Goal: Task Accomplishment & Management: Use online tool/utility

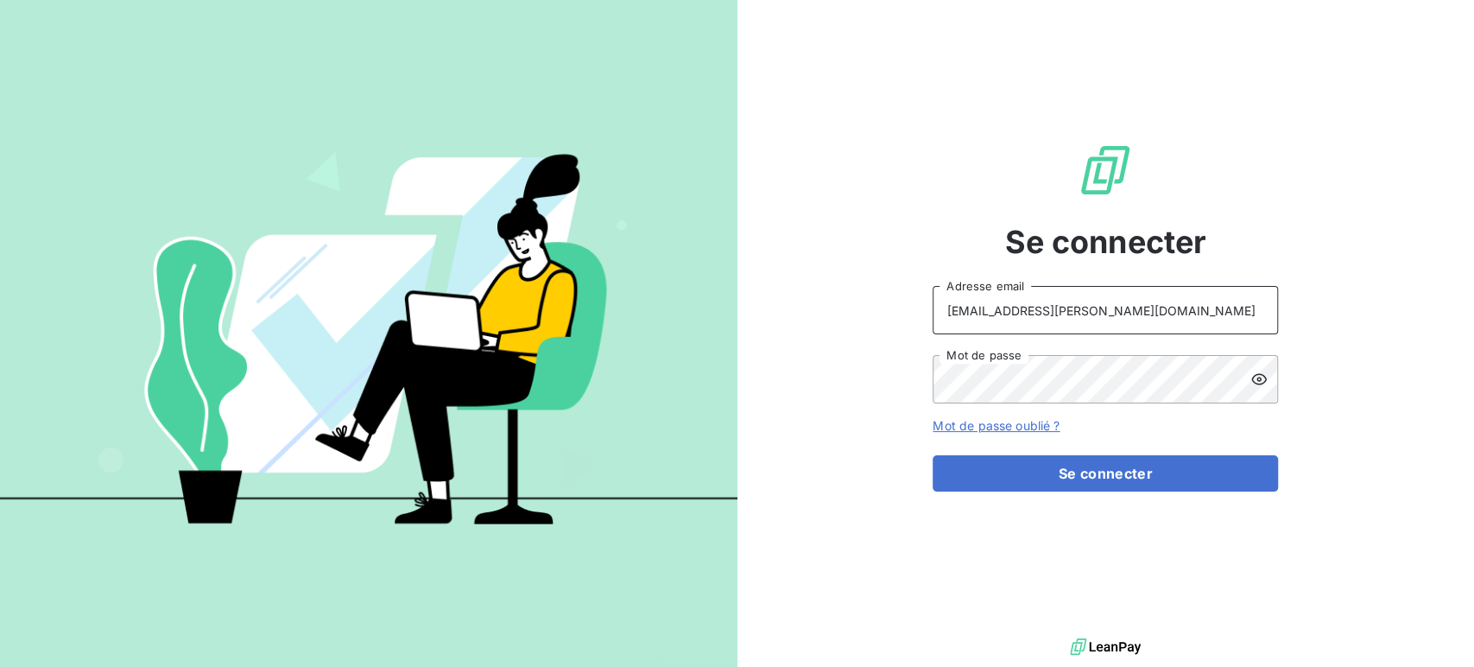
click at [1151, 310] on input "[EMAIL_ADDRESS][PERSON_NAME][DOMAIN_NAME]" at bounding box center [1105, 310] width 345 height 48
type input "[EMAIL_ADDRESS][PERSON_NAME][DOMAIN_NAME]"
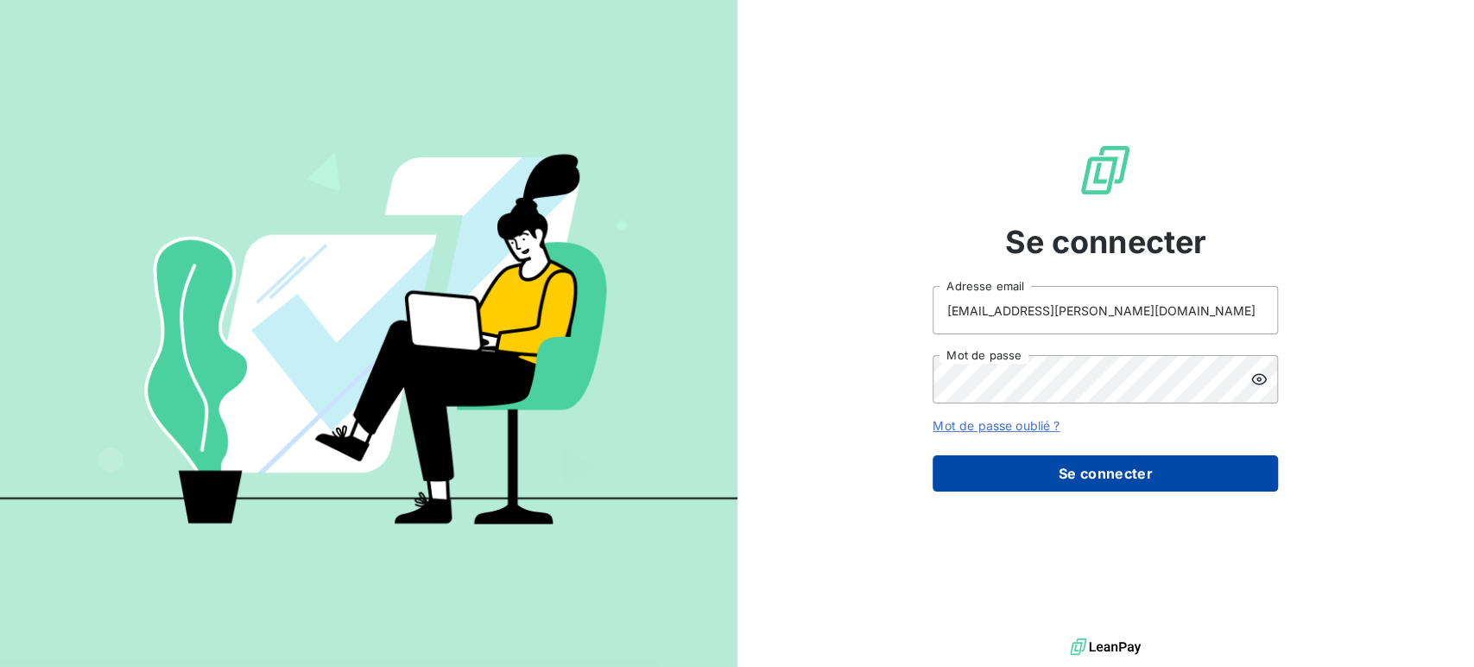
click at [1098, 478] on button "Se connecter" at bounding box center [1105, 473] width 345 height 36
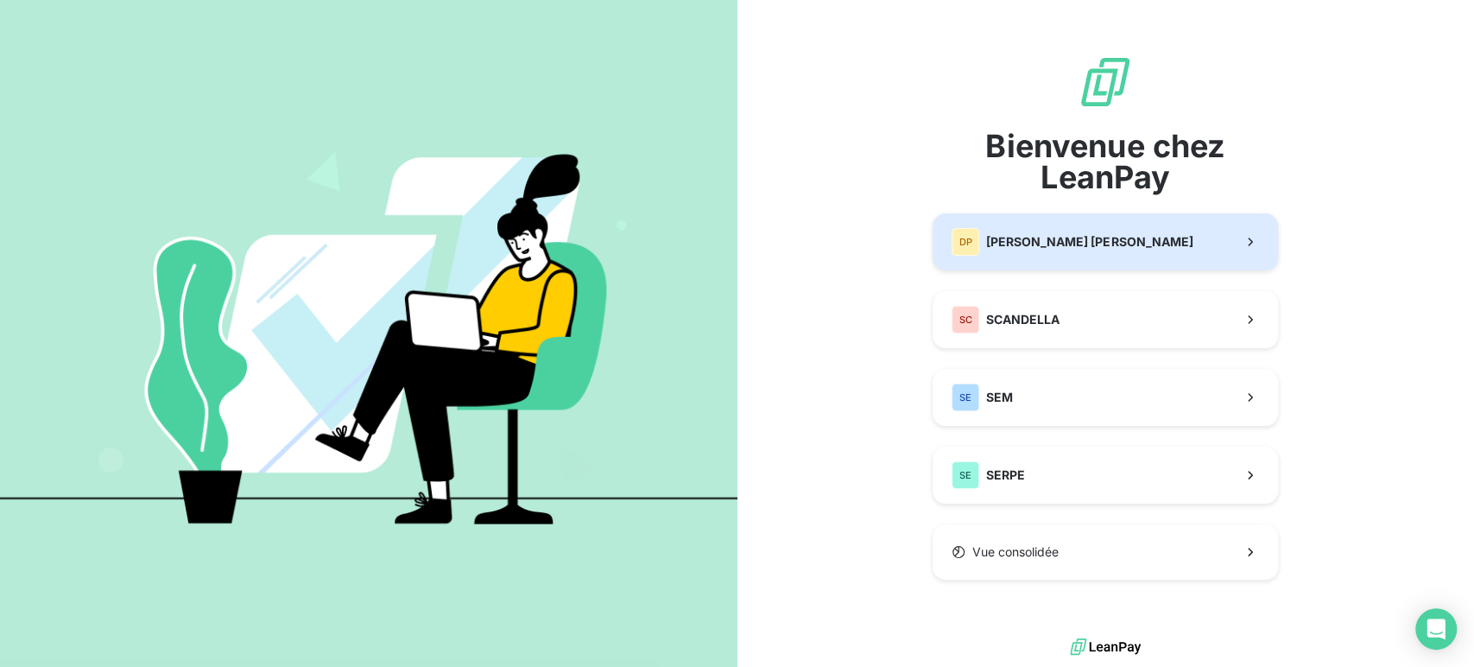
click at [1073, 249] on span "[PERSON_NAME]" at bounding box center [1089, 241] width 206 height 17
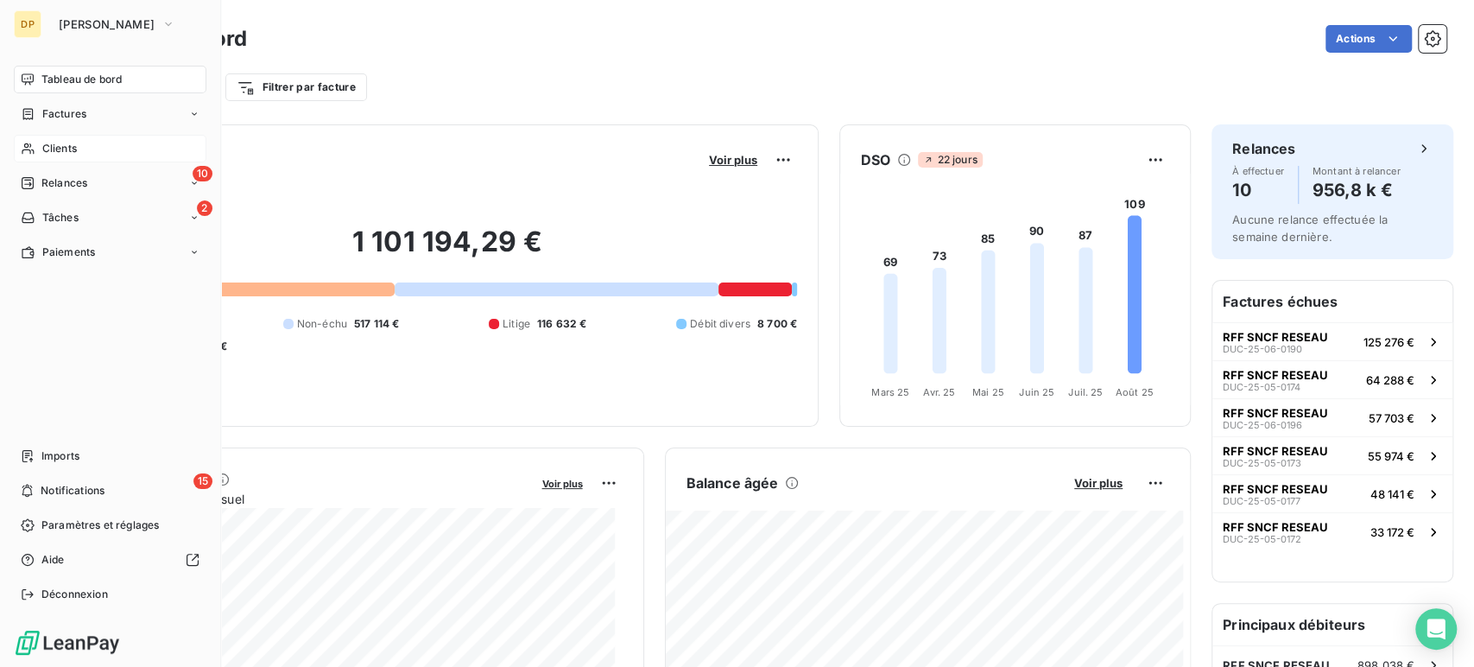
click at [79, 150] on div "Clients" at bounding box center [110, 149] width 193 height 28
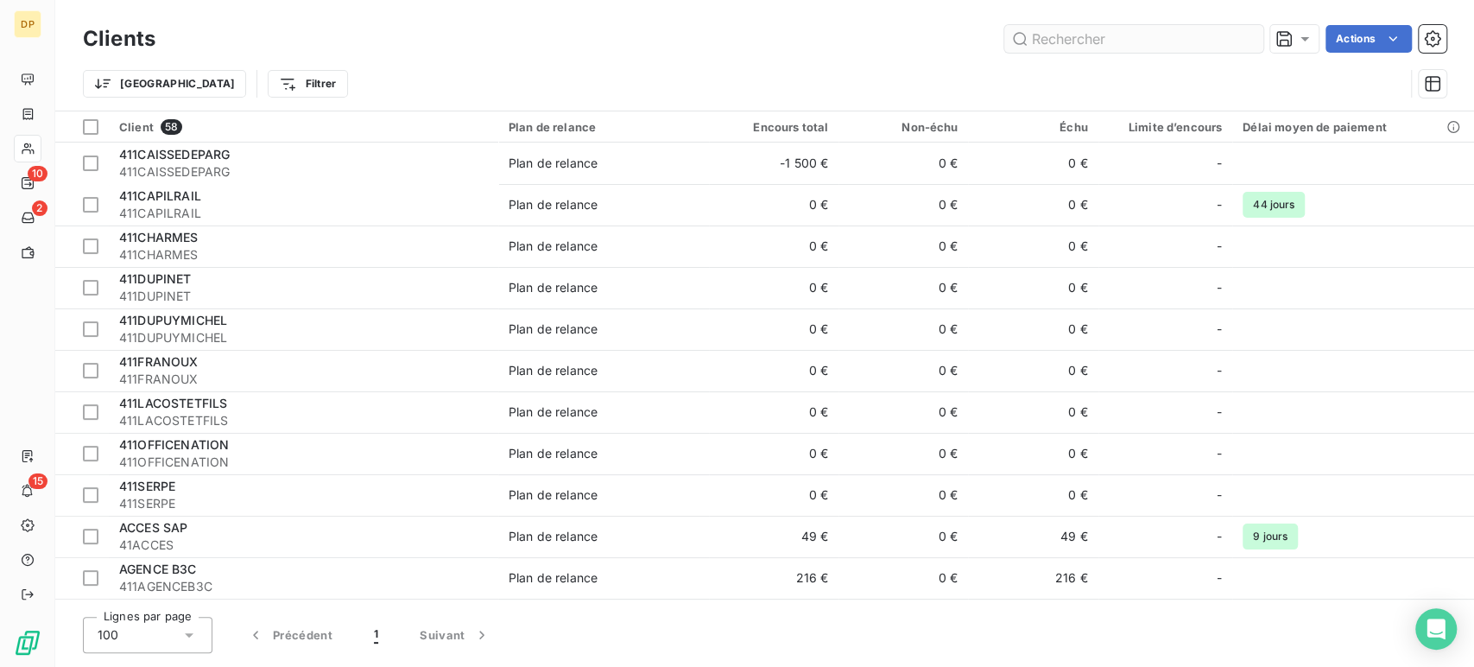
click at [1098, 34] on input "text" at bounding box center [1133, 39] width 259 height 28
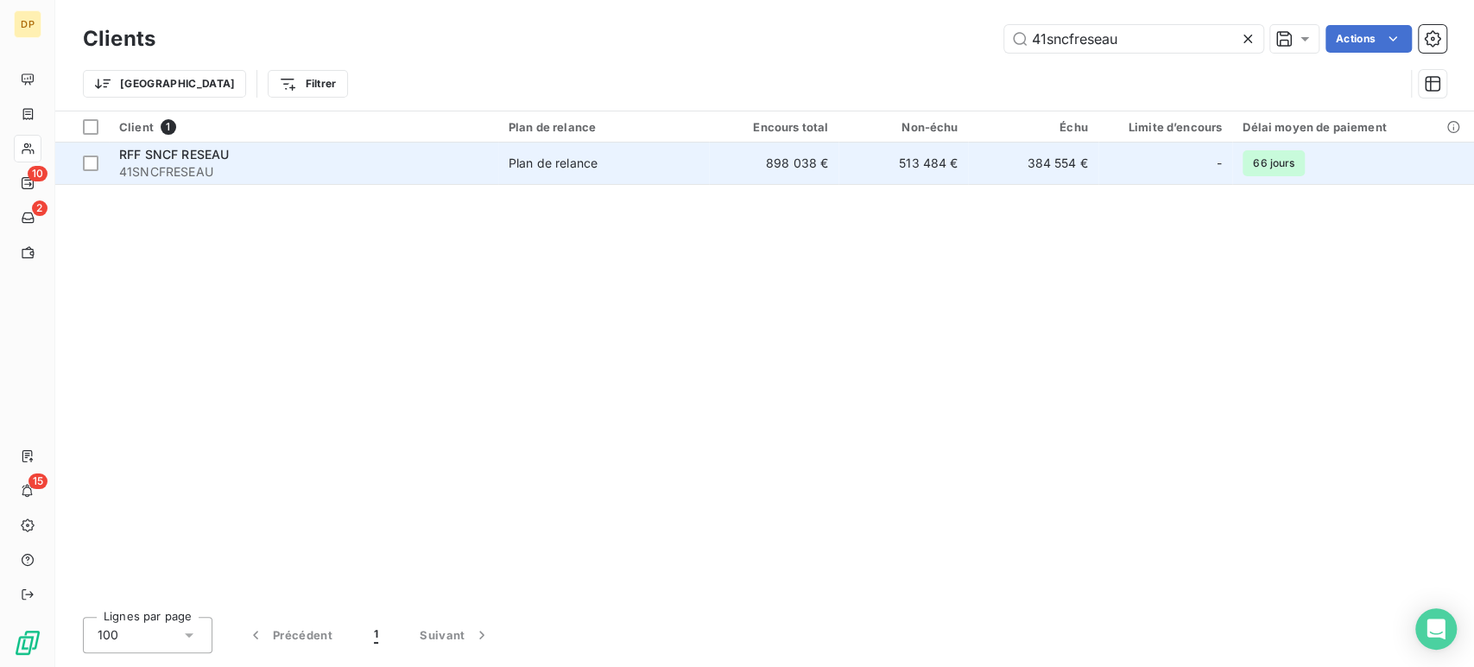
type input "41sncfreseau"
click at [324, 172] on span "41SNCFRESEAU" at bounding box center [303, 171] width 369 height 17
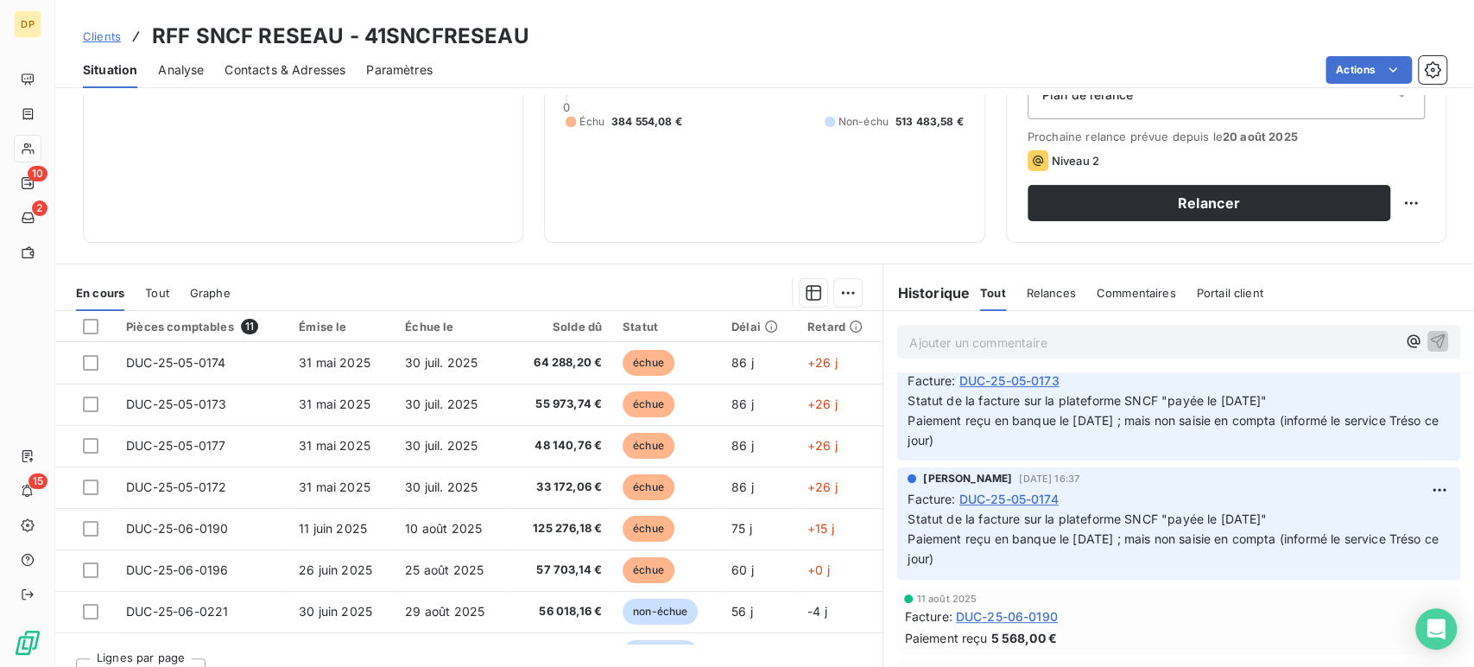
scroll to position [244, 0]
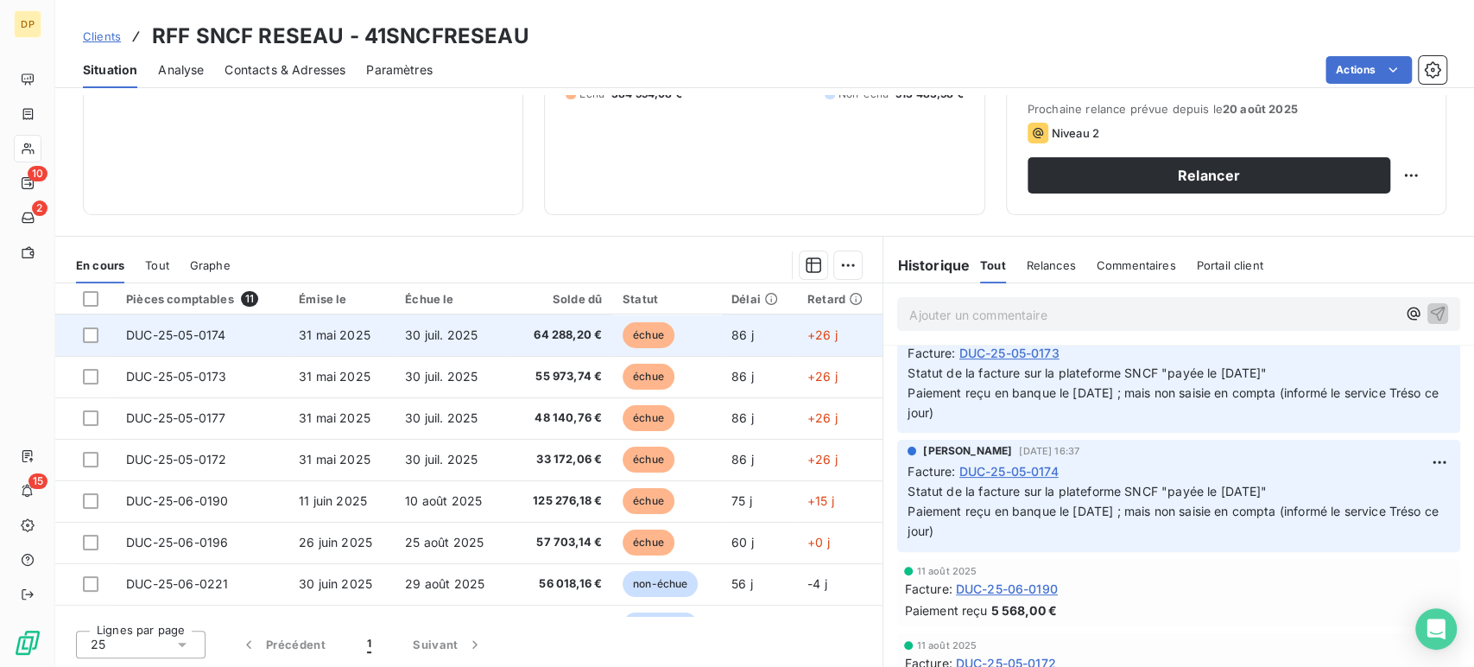
click at [366, 332] on td "31 mai 2025" at bounding box center [341, 334] width 106 height 41
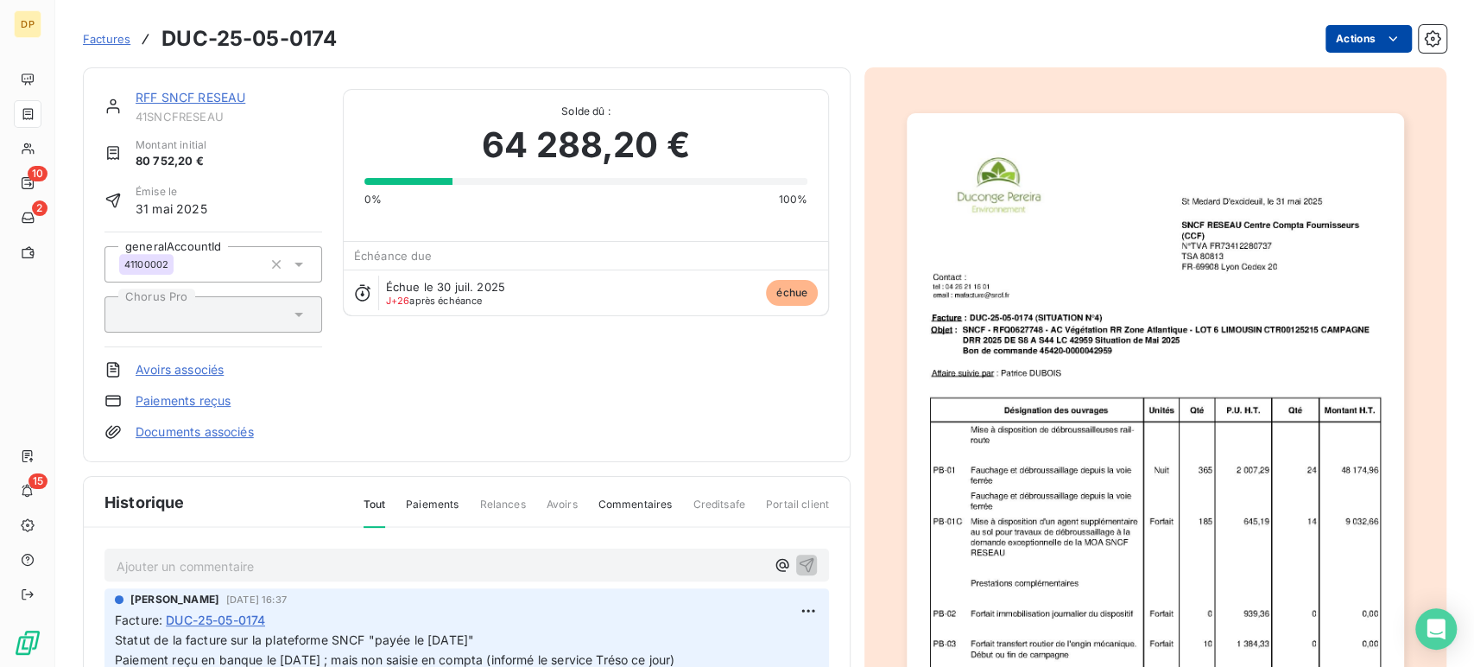
click at [1388, 40] on html "DP 10 2 15 Factures DUC-25-05-0174 Actions RFF SNCF RESEAU 41SNCFRESEAU Montant…" at bounding box center [737, 333] width 1474 height 667
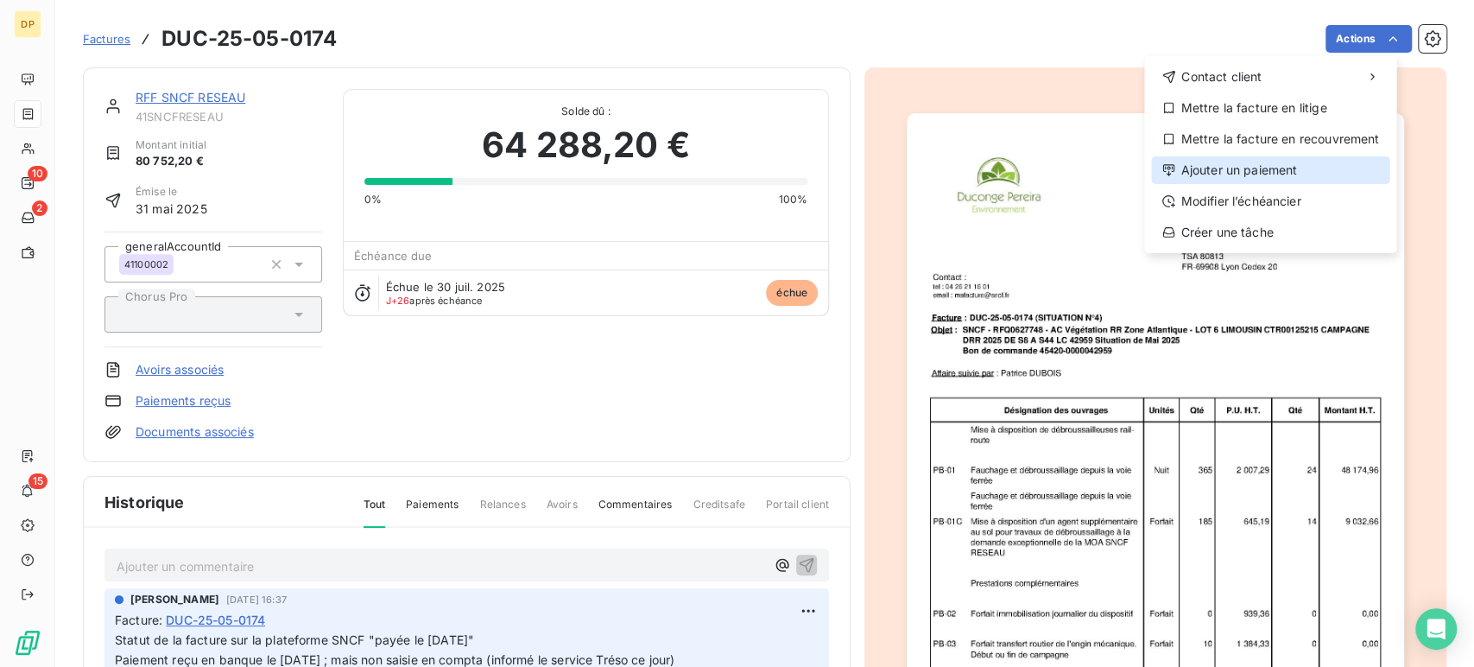
click at [1293, 173] on div "Ajouter un paiement" at bounding box center [1270, 170] width 238 height 28
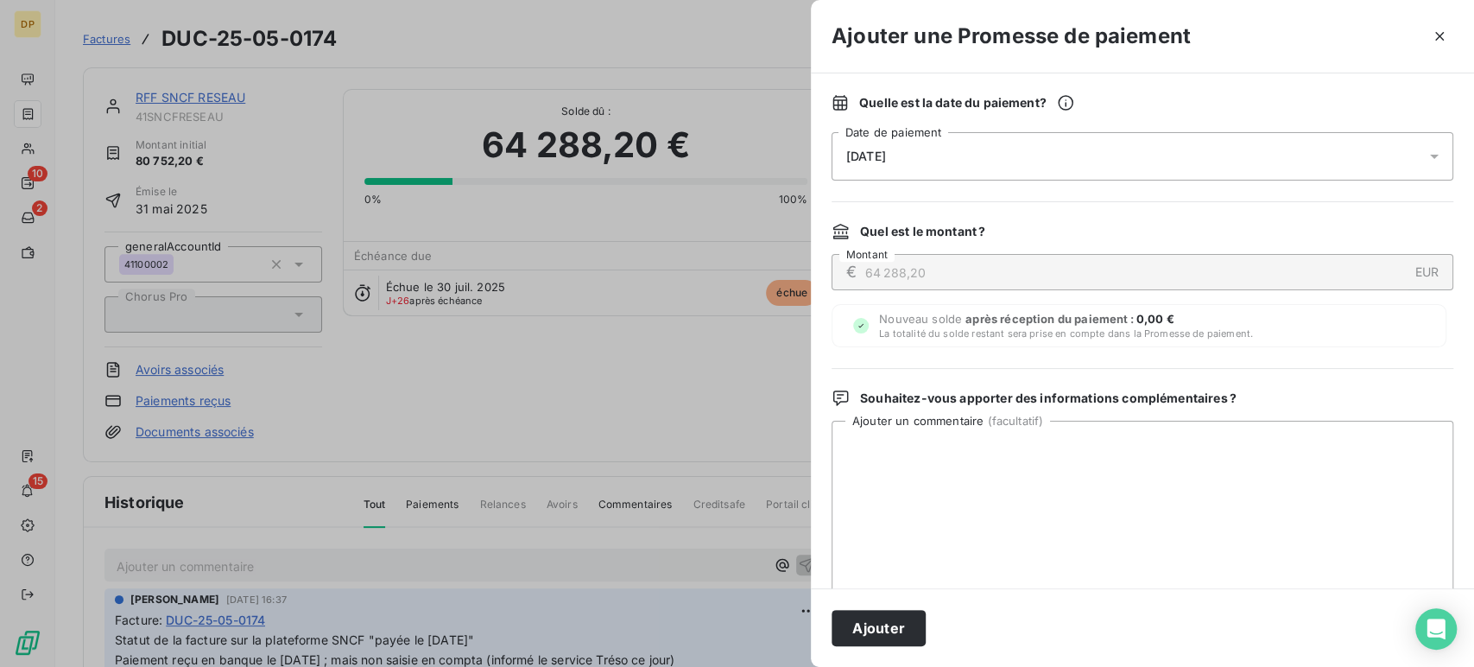
click at [1428, 157] on div at bounding box center [1440, 156] width 28 height 48
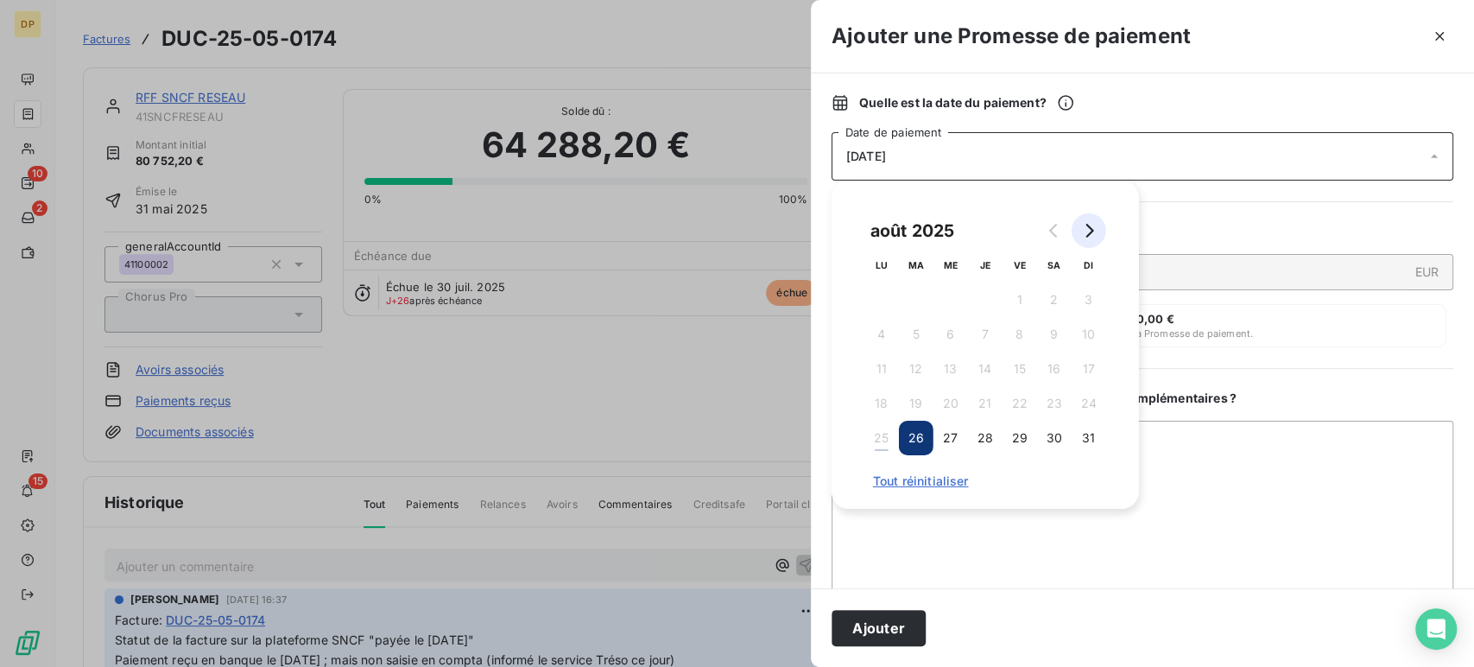
click at [1089, 231] on icon "Go to next month" at bounding box center [1089, 231] width 14 height 14
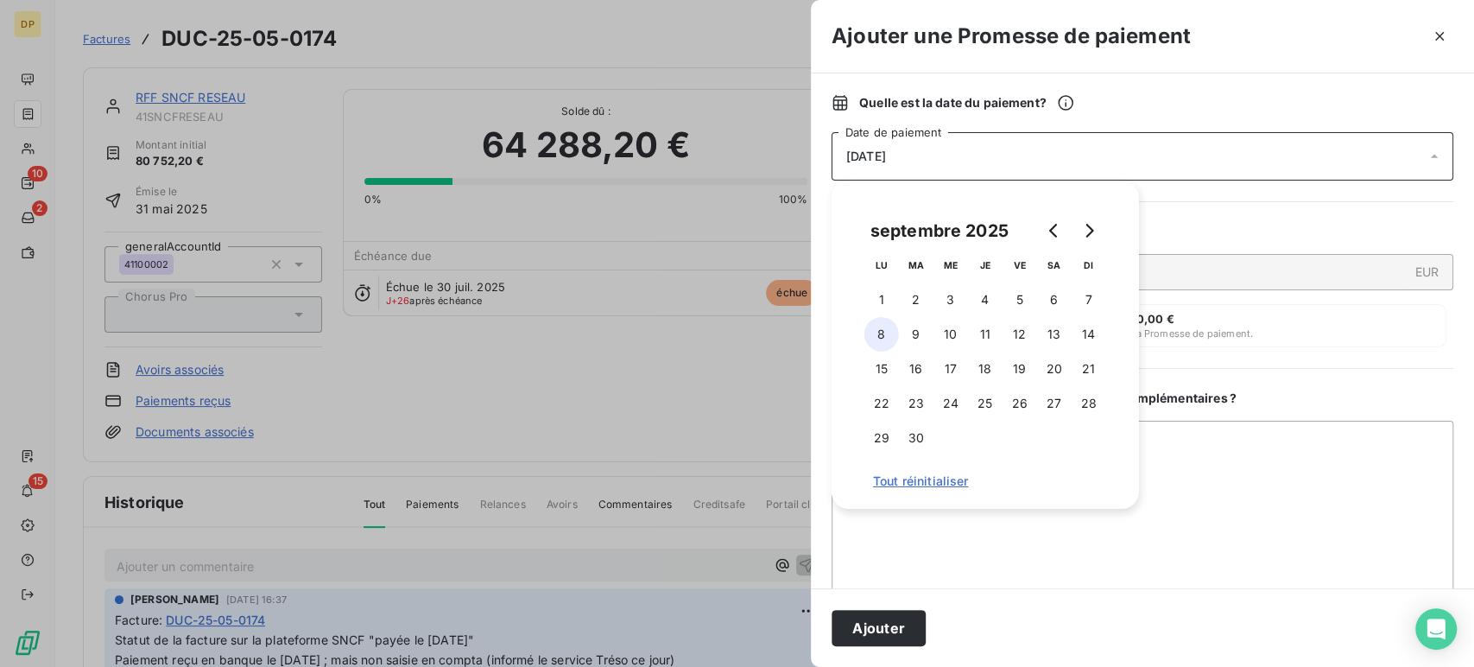
click at [871, 332] on button "8" at bounding box center [881, 334] width 35 height 35
click at [905, 627] on button "Ajouter" at bounding box center [879, 628] width 94 height 36
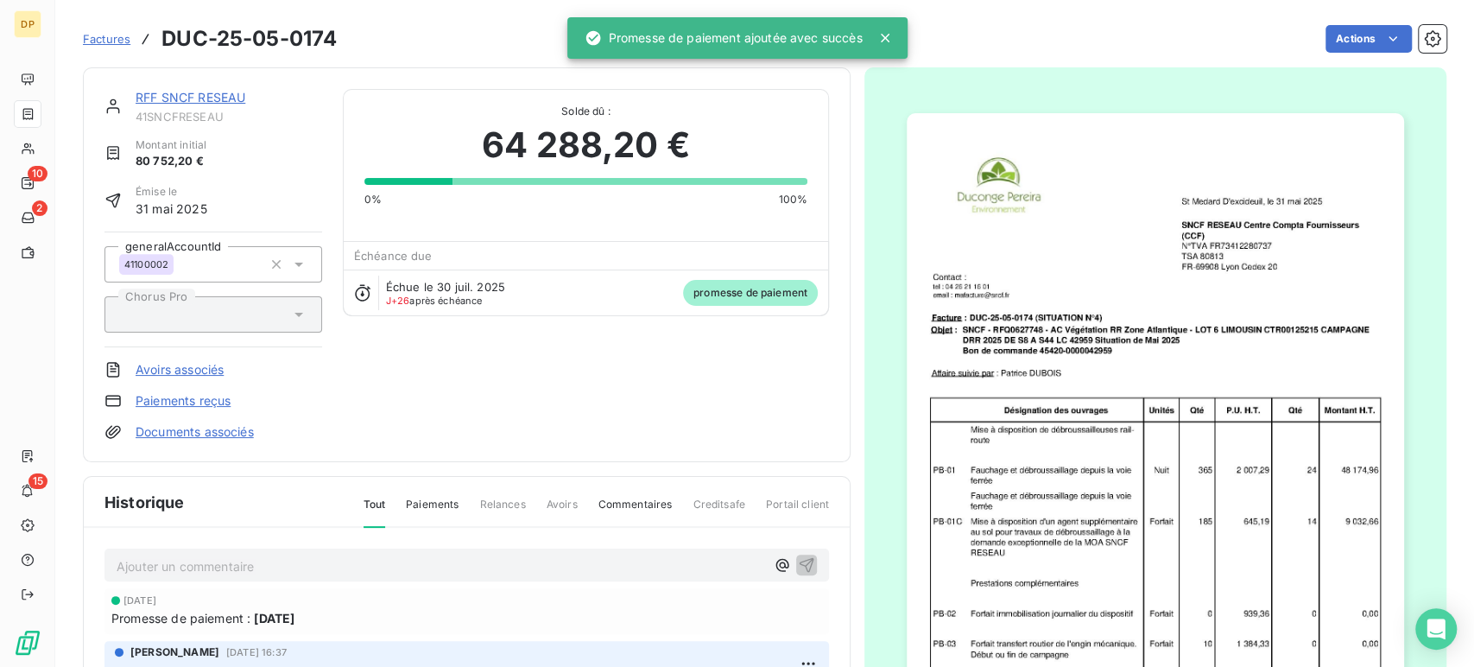
click at [100, 37] on span "Factures" at bounding box center [106, 39] width 47 height 14
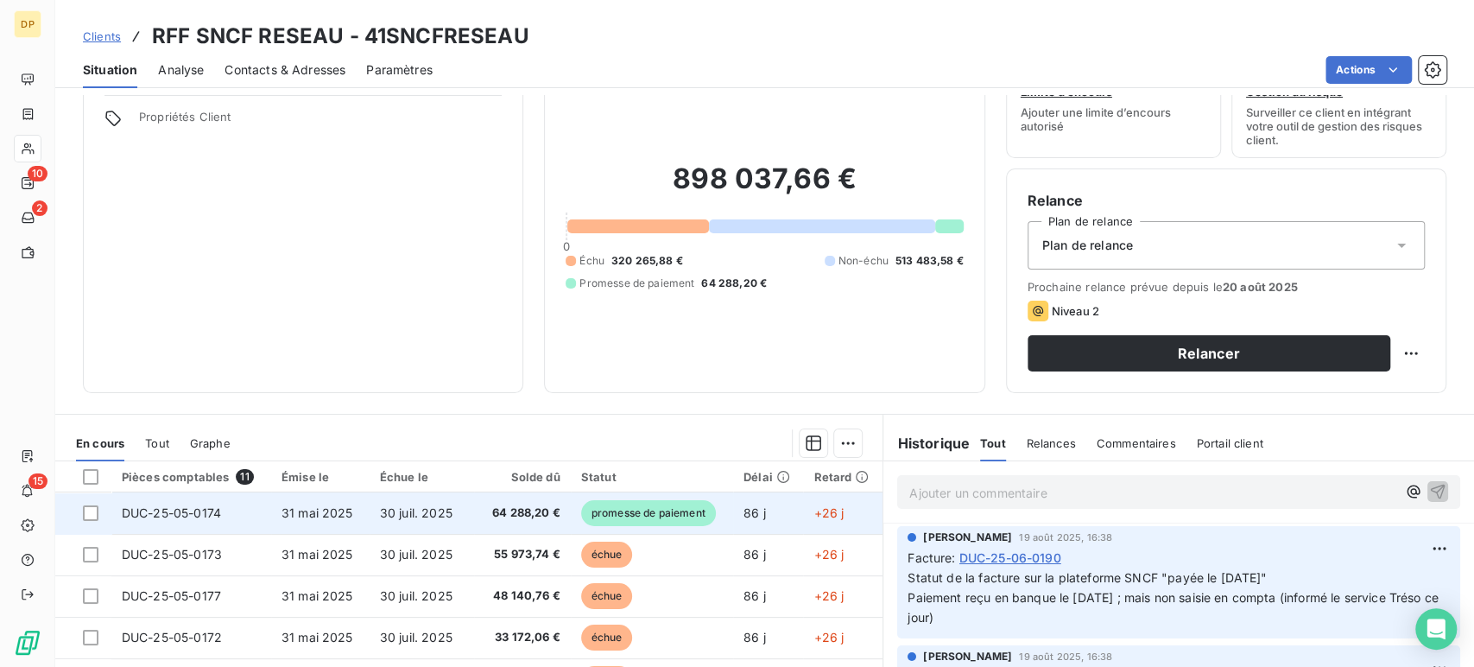
scroll to position [96, 0]
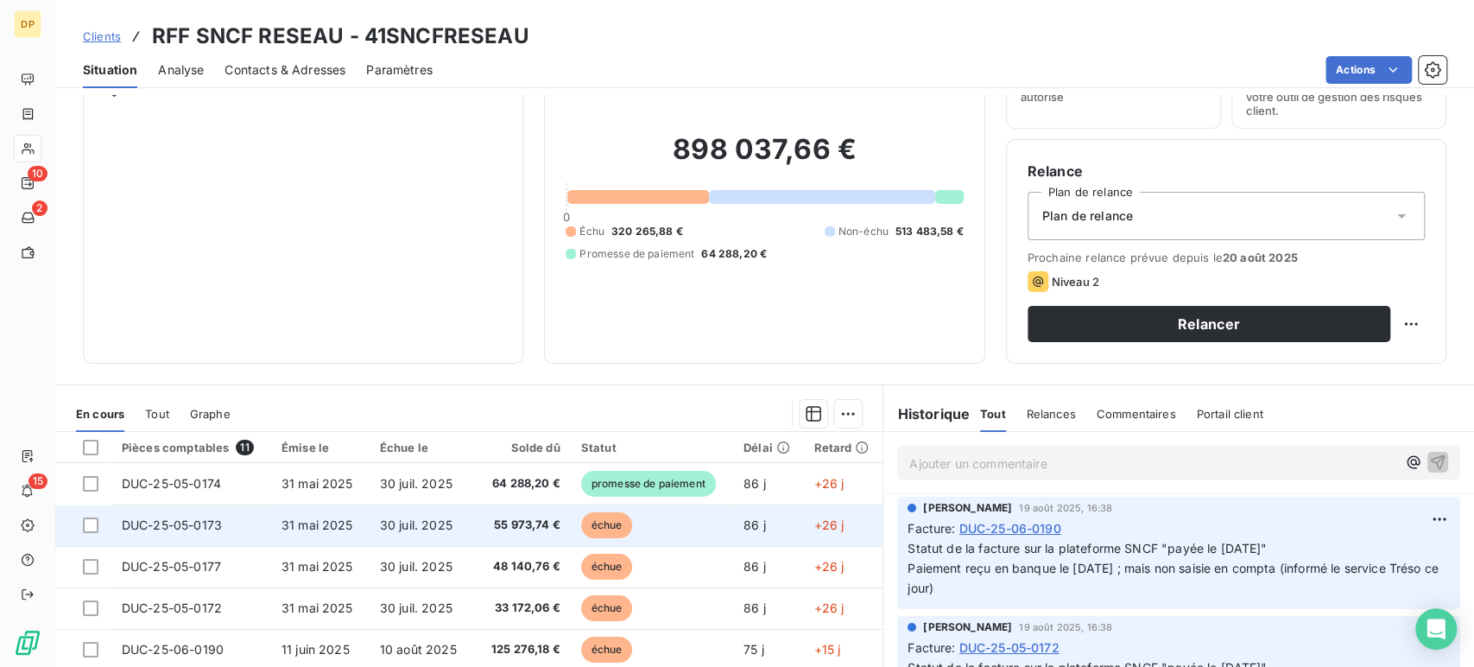
click at [528, 533] on td "55 973,74 €" at bounding box center [522, 524] width 97 height 41
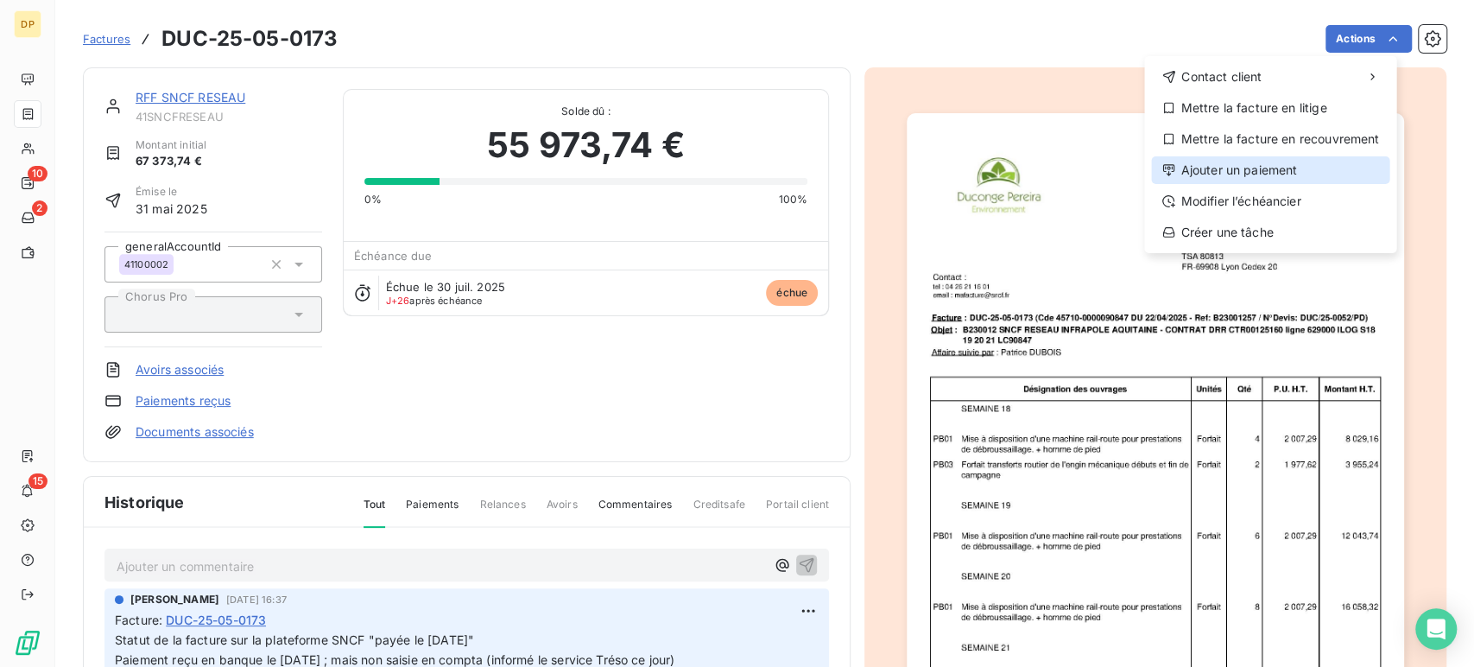
click at [1269, 170] on div "Ajouter un paiement" at bounding box center [1270, 170] width 238 height 28
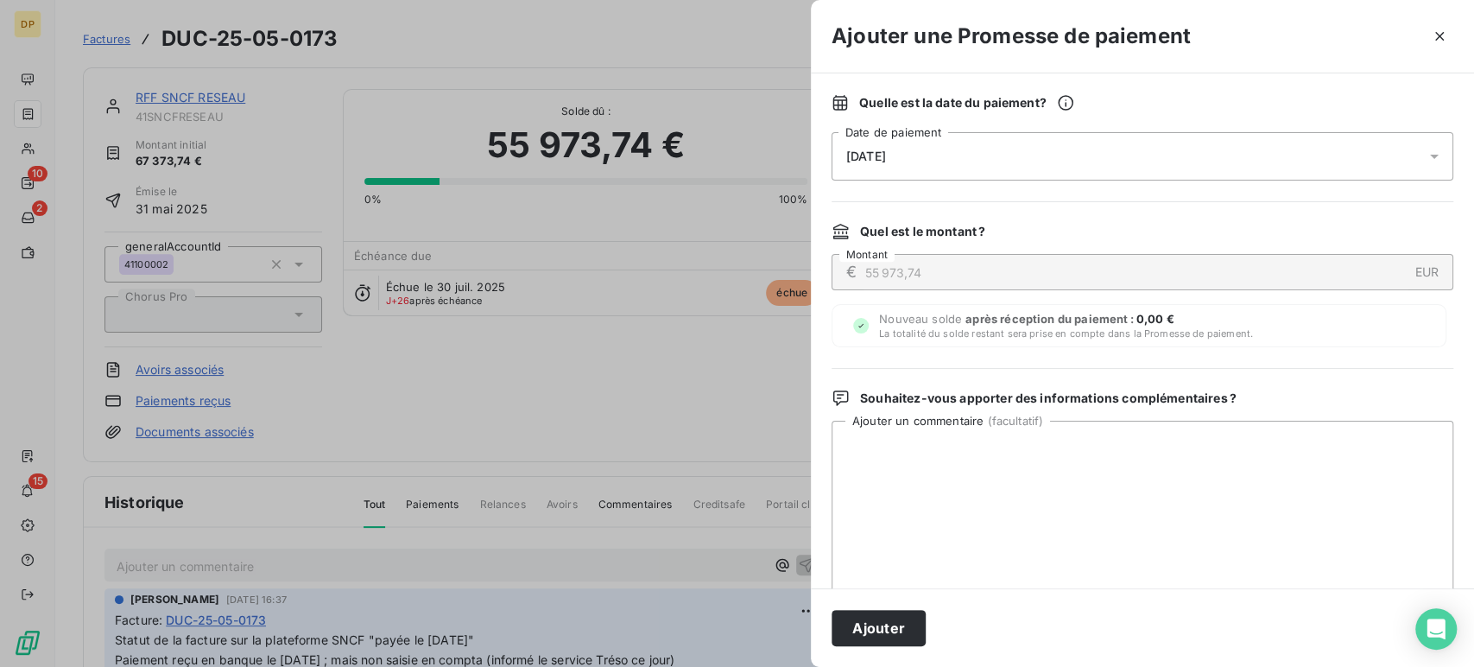
click at [1430, 154] on div at bounding box center [1440, 156] width 28 height 48
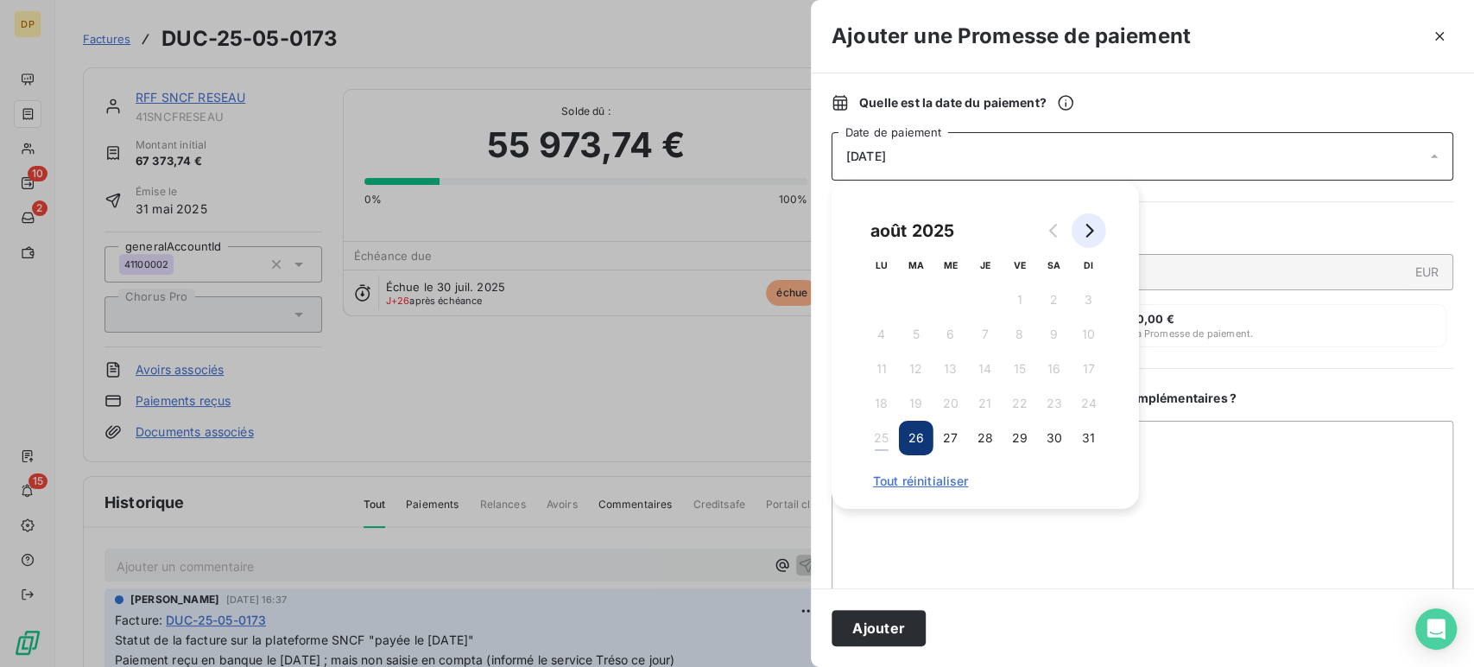
click at [1098, 227] on button "Go to next month" at bounding box center [1089, 230] width 35 height 35
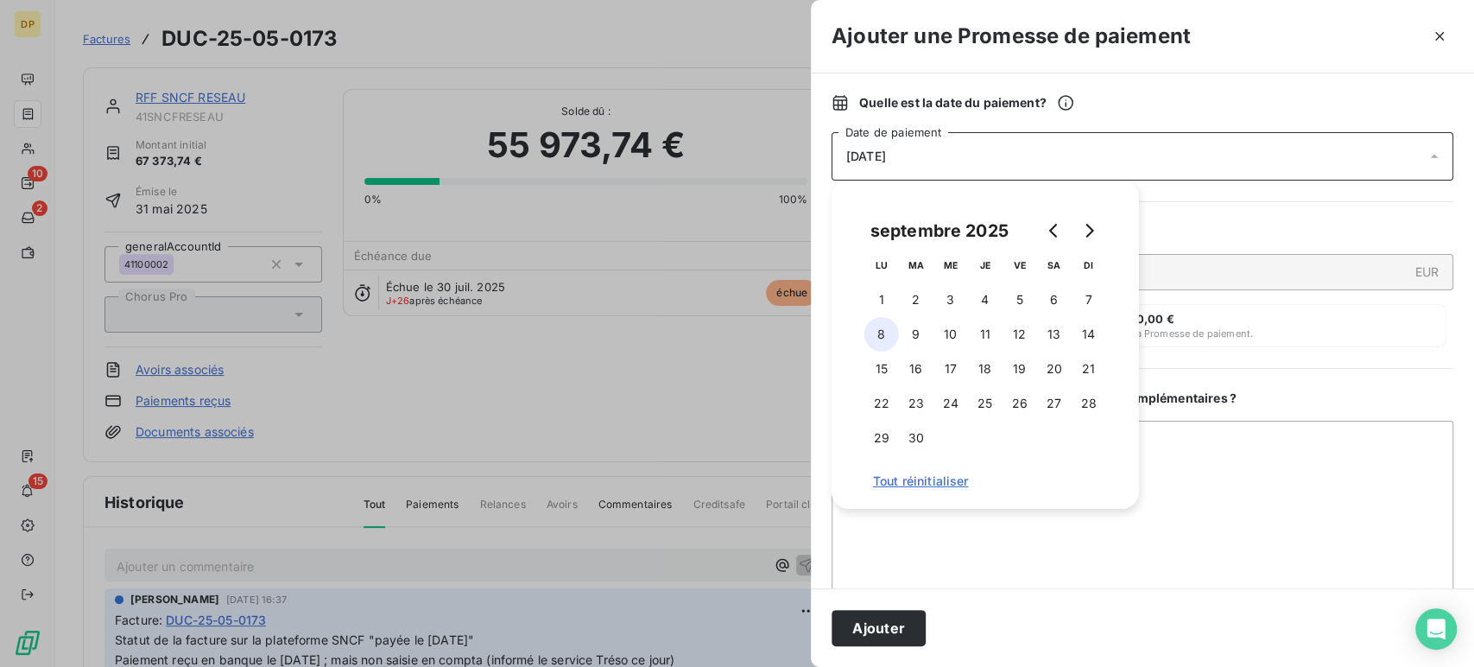
click at [869, 336] on button "8" at bounding box center [881, 334] width 35 height 35
click at [879, 624] on button "Ajouter" at bounding box center [879, 628] width 94 height 36
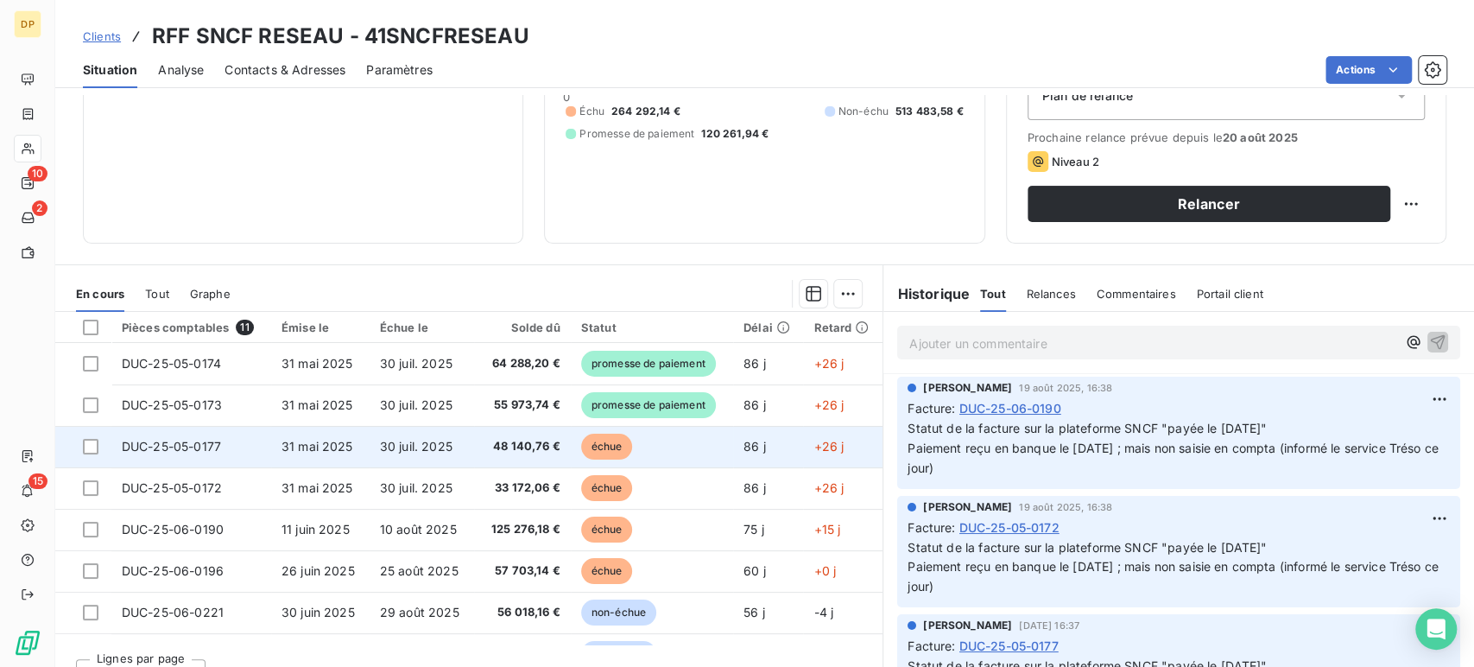
scroll to position [244, 0]
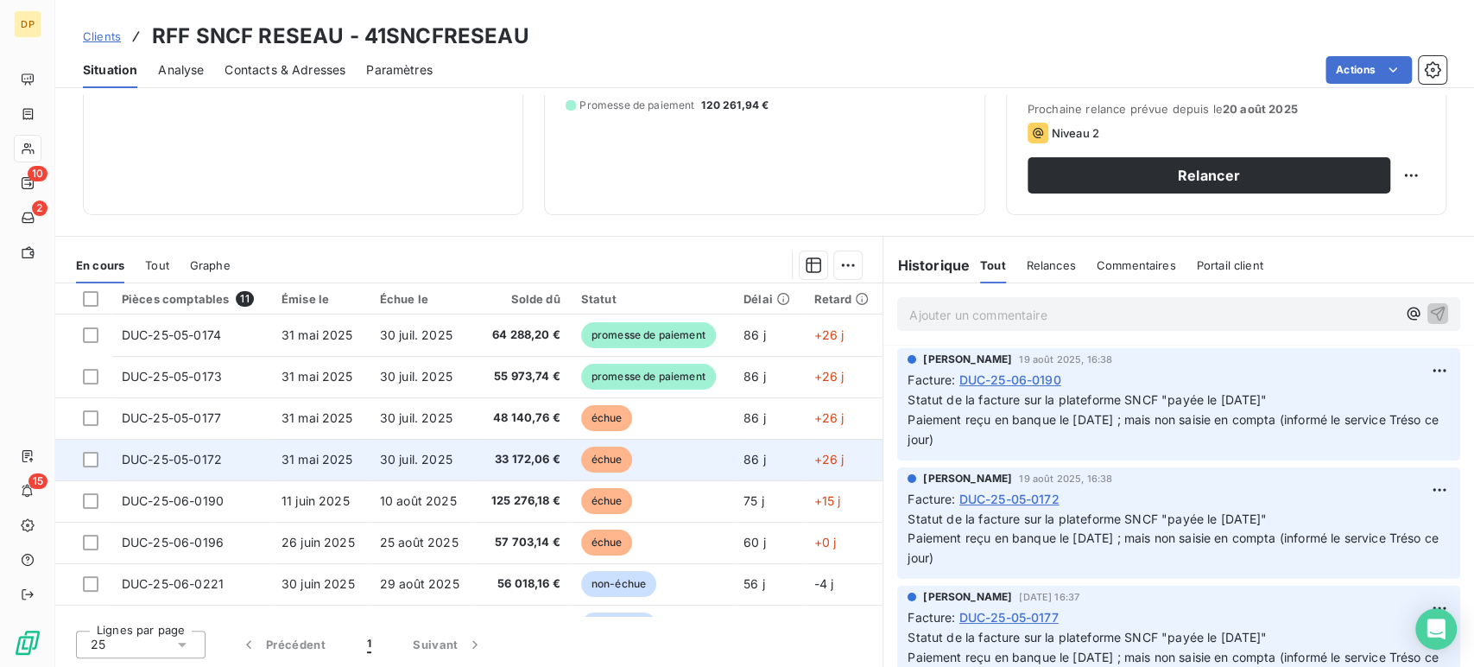
click at [234, 459] on td "DUC-25-05-0172" at bounding box center [191, 459] width 160 height 41
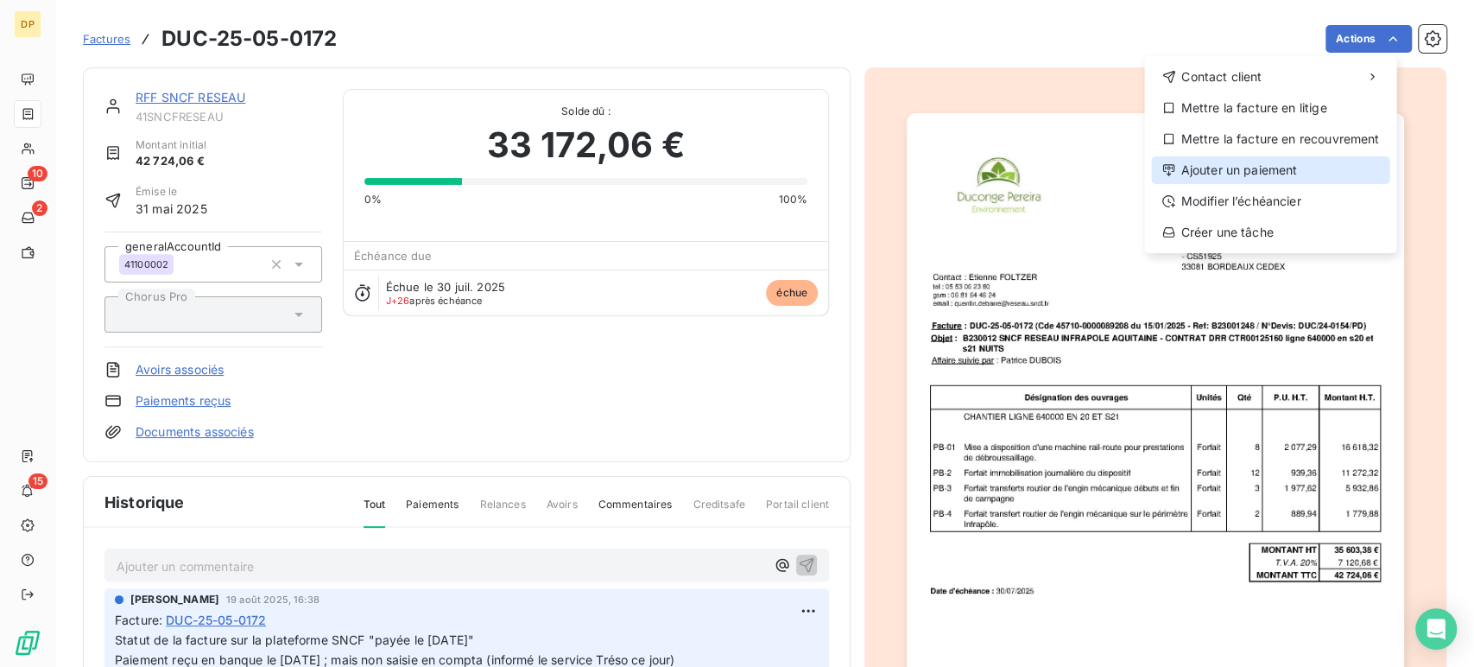
click at [1265, 168] on div "Ajouter un paiement" at bounding box center [1270, 170] width 238 height 28
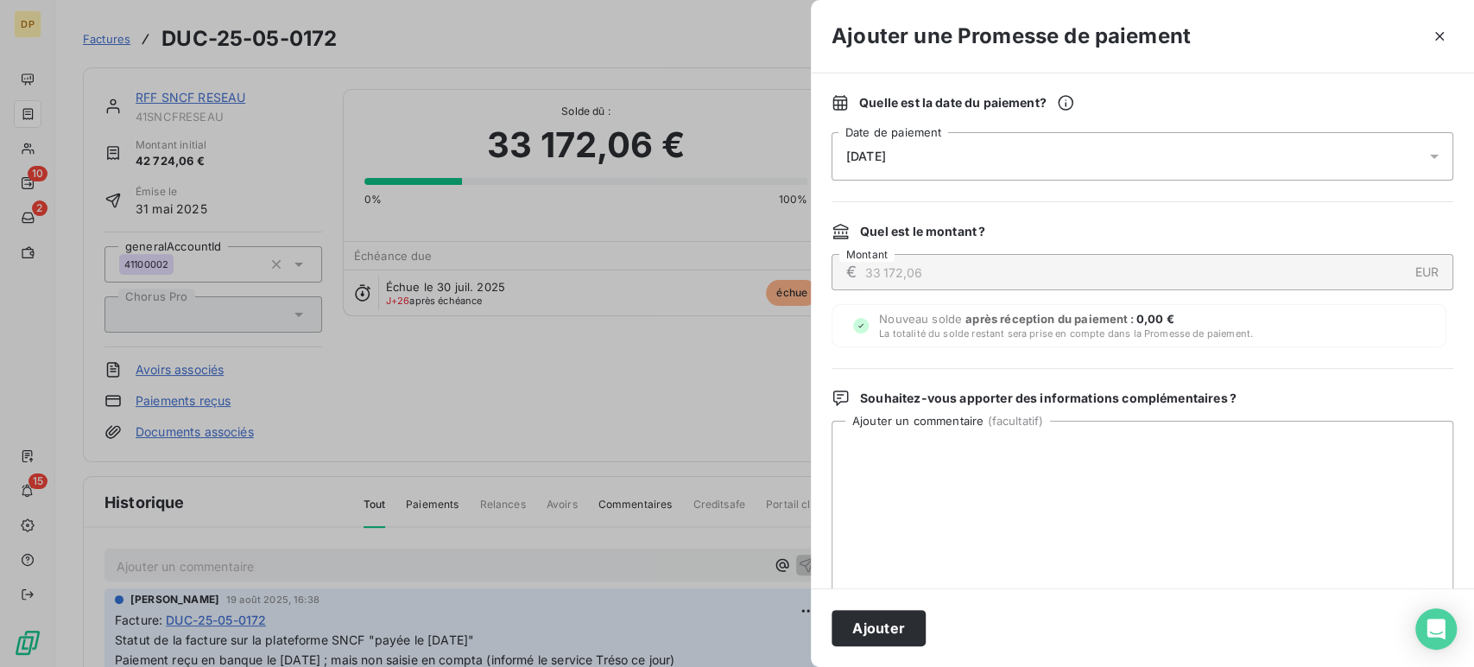
click at [990, 158] on div "[DATE]" at bounding box center [1143, 156] width 622 height 48
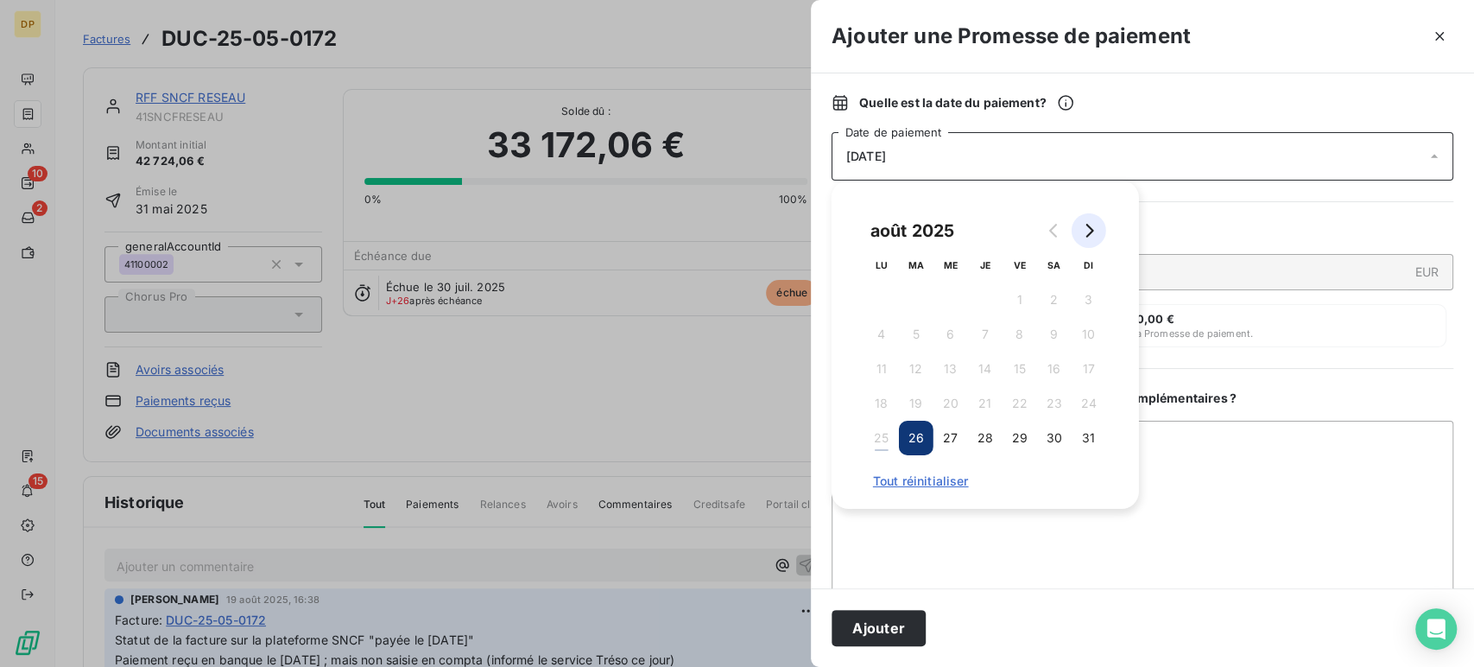
click at [1086, 227] on icon "Go to next month" at bounding box center [1089, 231] width 14 height 14
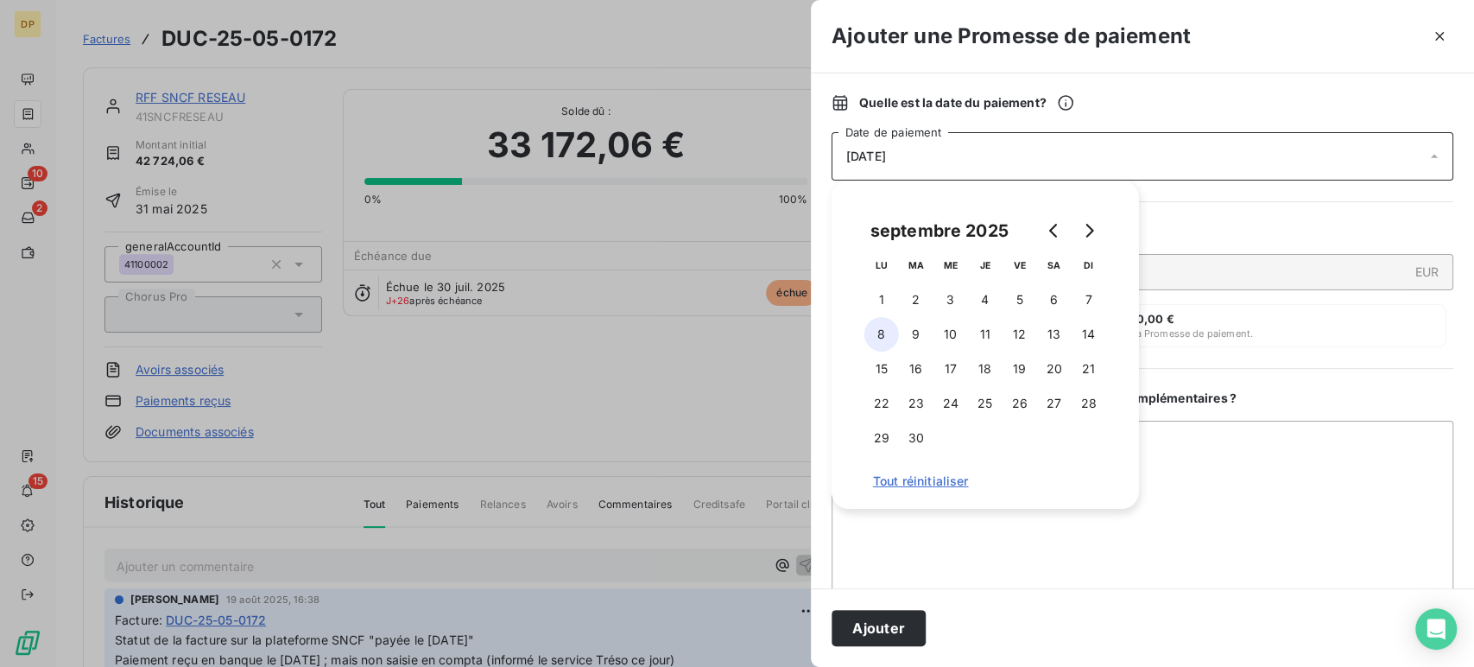
click at [876, 330] on button "8" at bounding box center [881, 334] width 35 height 35
click at [871, 624] on button "Ajouter" at bounding box center [879, 628] width 94 height 36
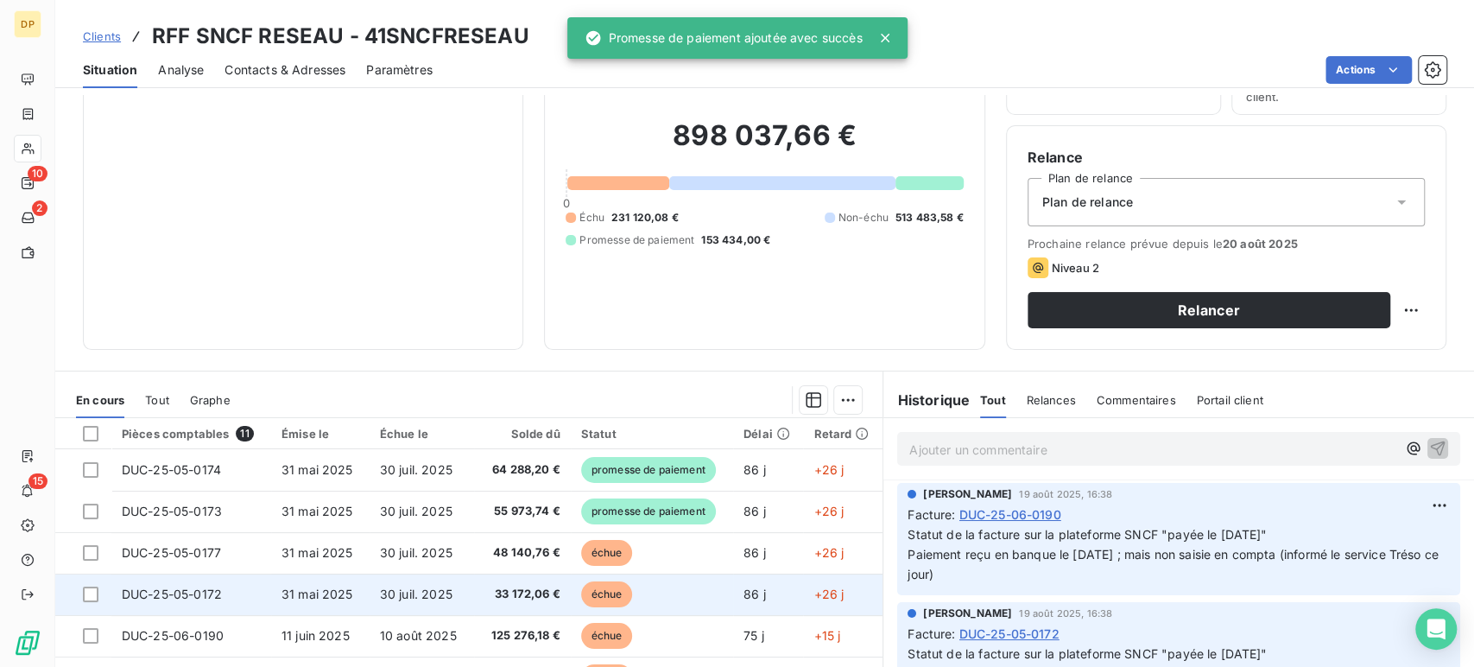
scroll to position [244, 0]
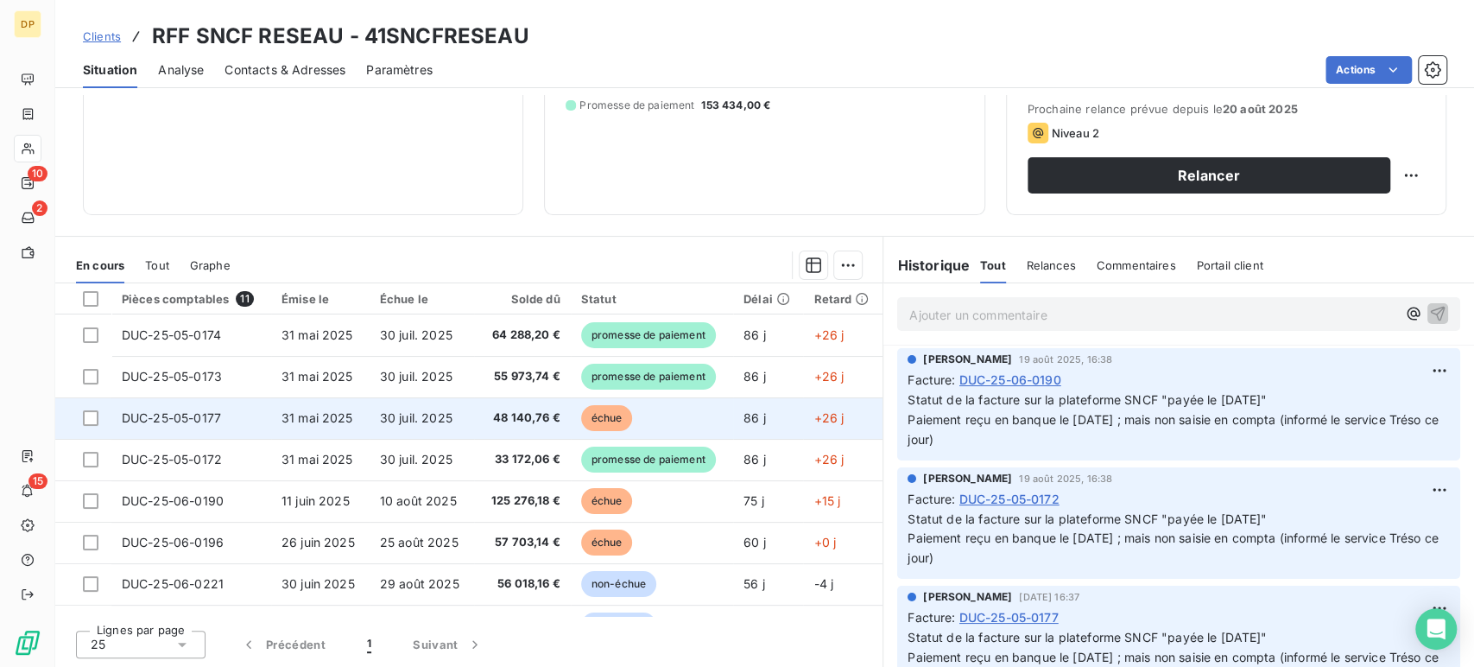
click at [418, 421] on span "30 juil. 2025" at bounding box center [416, 417] width 73 height 15
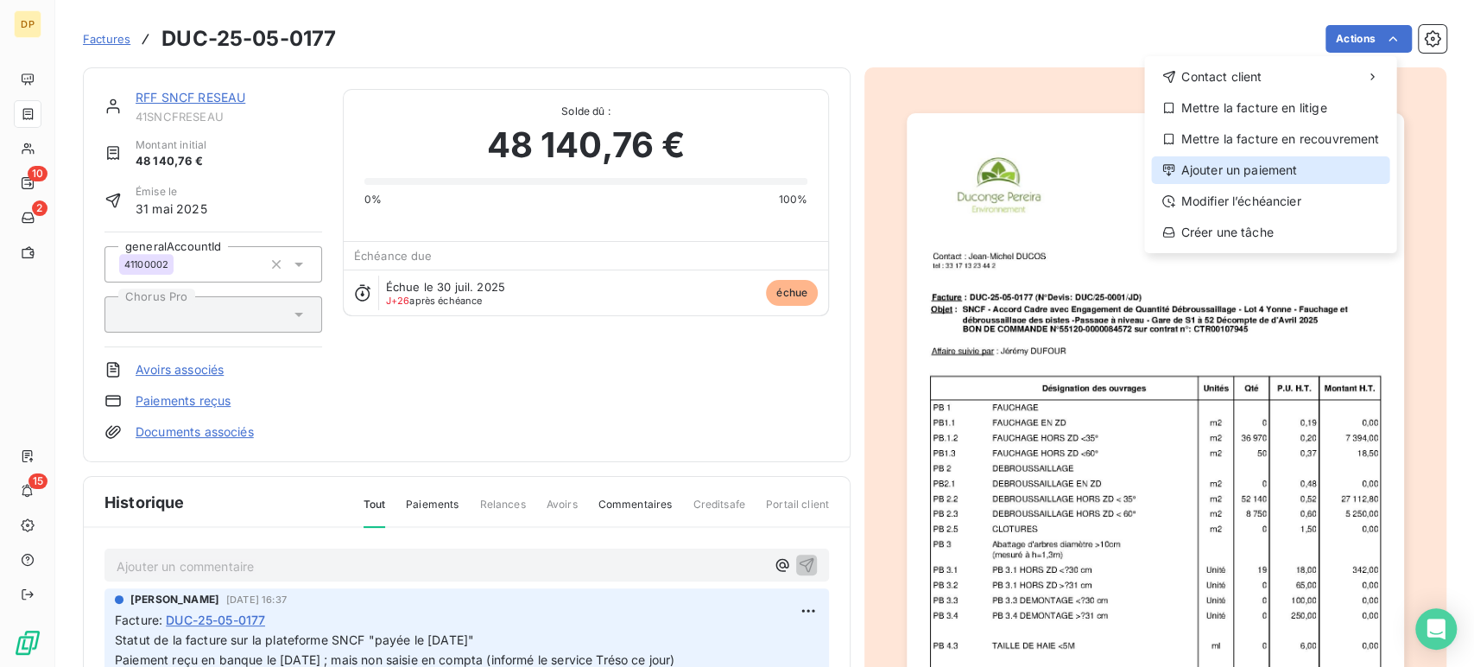
click at [1285, 169] on div "Ajouter un paiement" at bounding box center [1270, 170] width 238 height 28
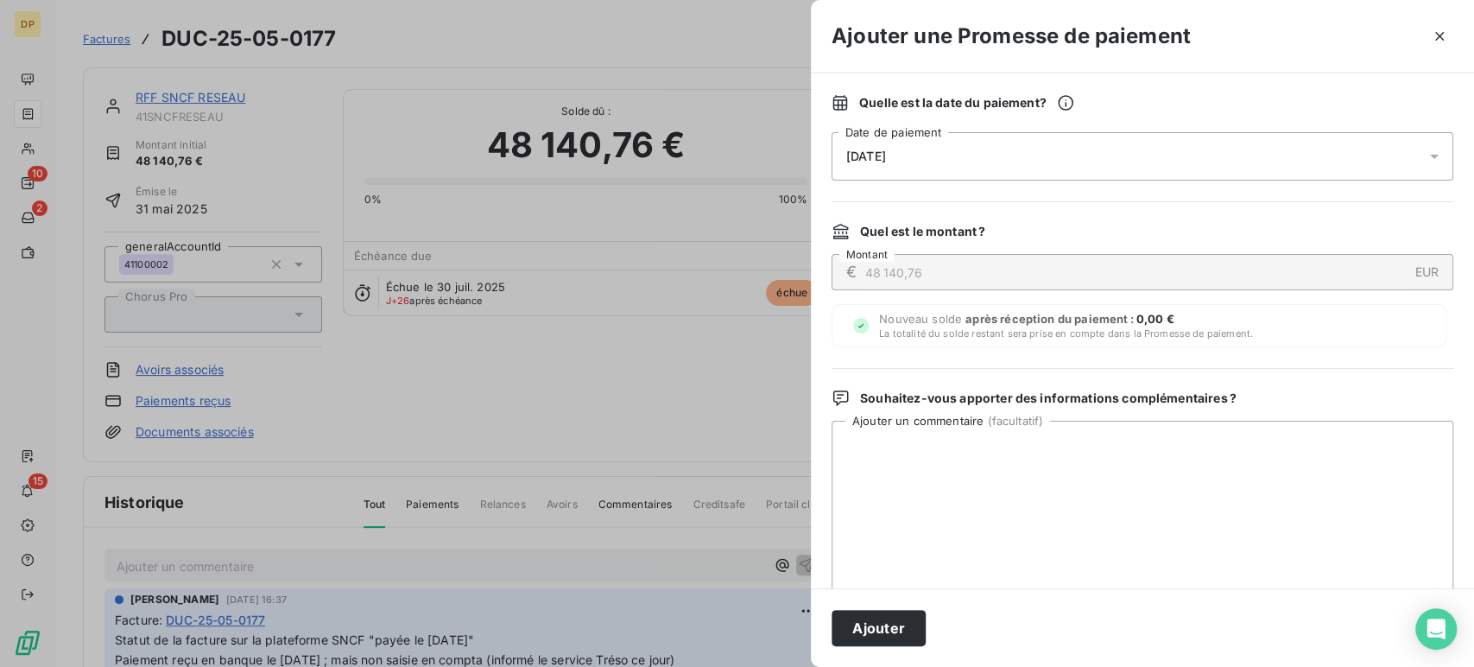
click at [976, 165] on div "[DATE]" at bounding box center [1143, 156] width 622 height 48
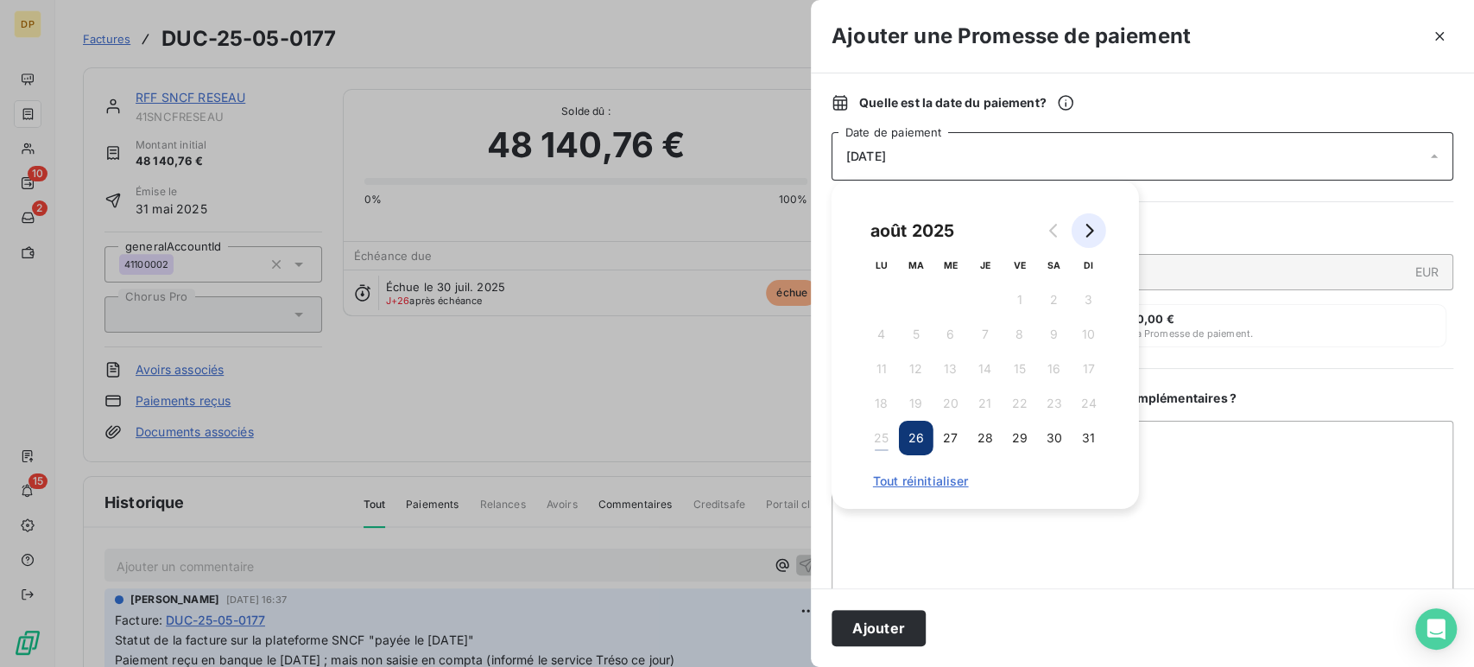
click at [1092, 228] on icon "Go to next month" at bounding box center [1090, 231] width 8 height 14
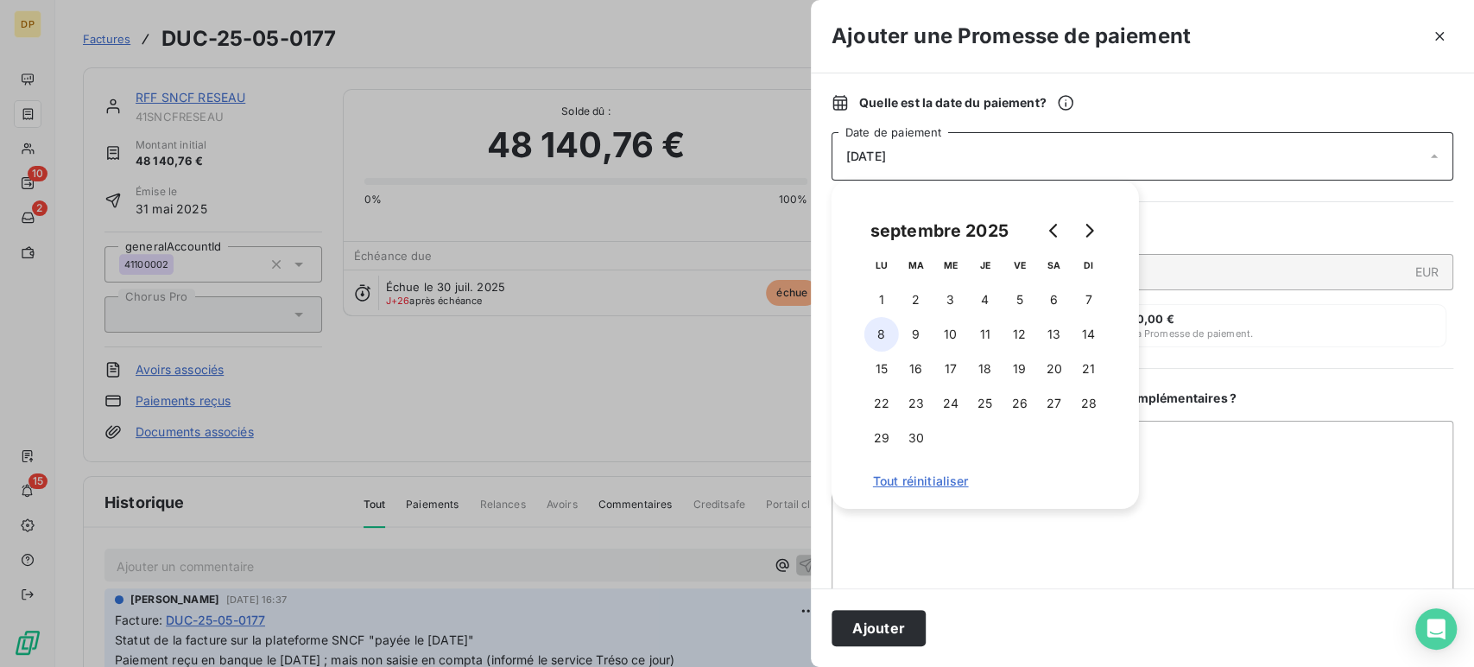
click at [879, 331] on button "8" at bounding box center [881, 334] width 35 height 35
click at [891, 631] on button "Ajouter" at bounding box center [879, 628] width 94 height 36
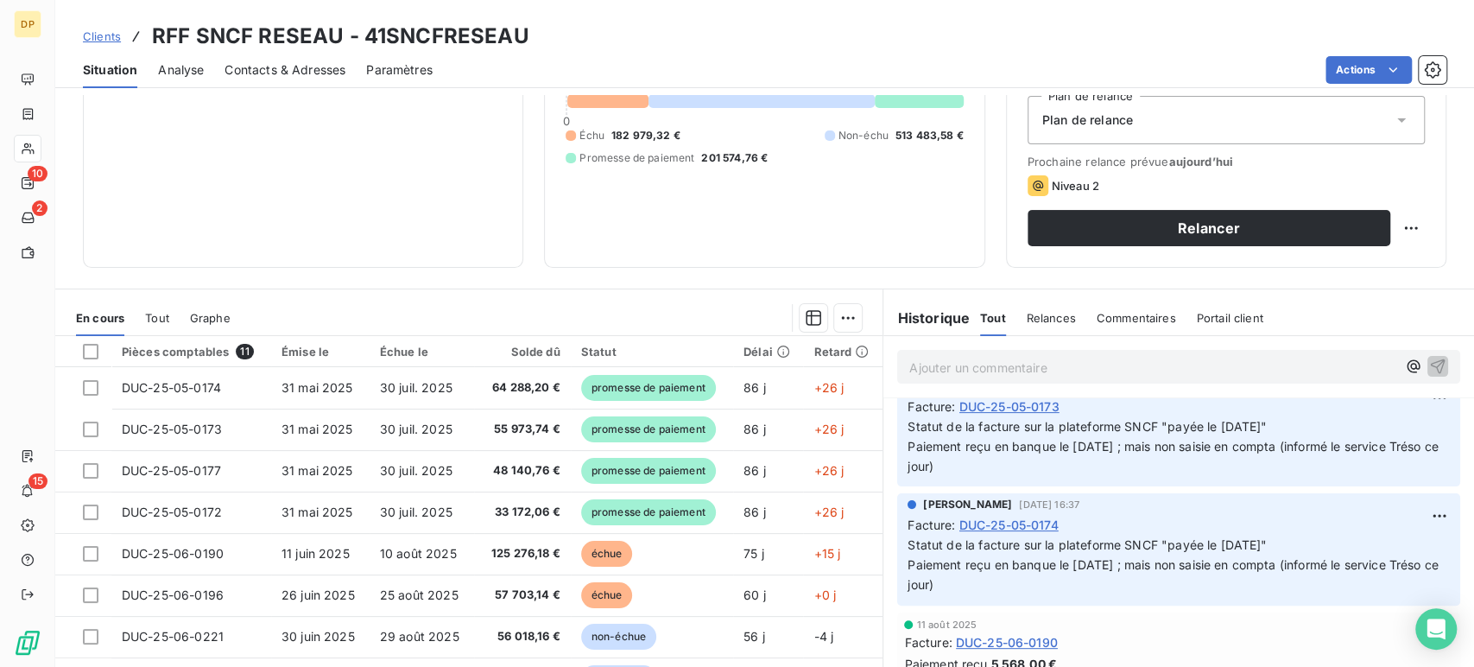
scroll to position [383, 0]
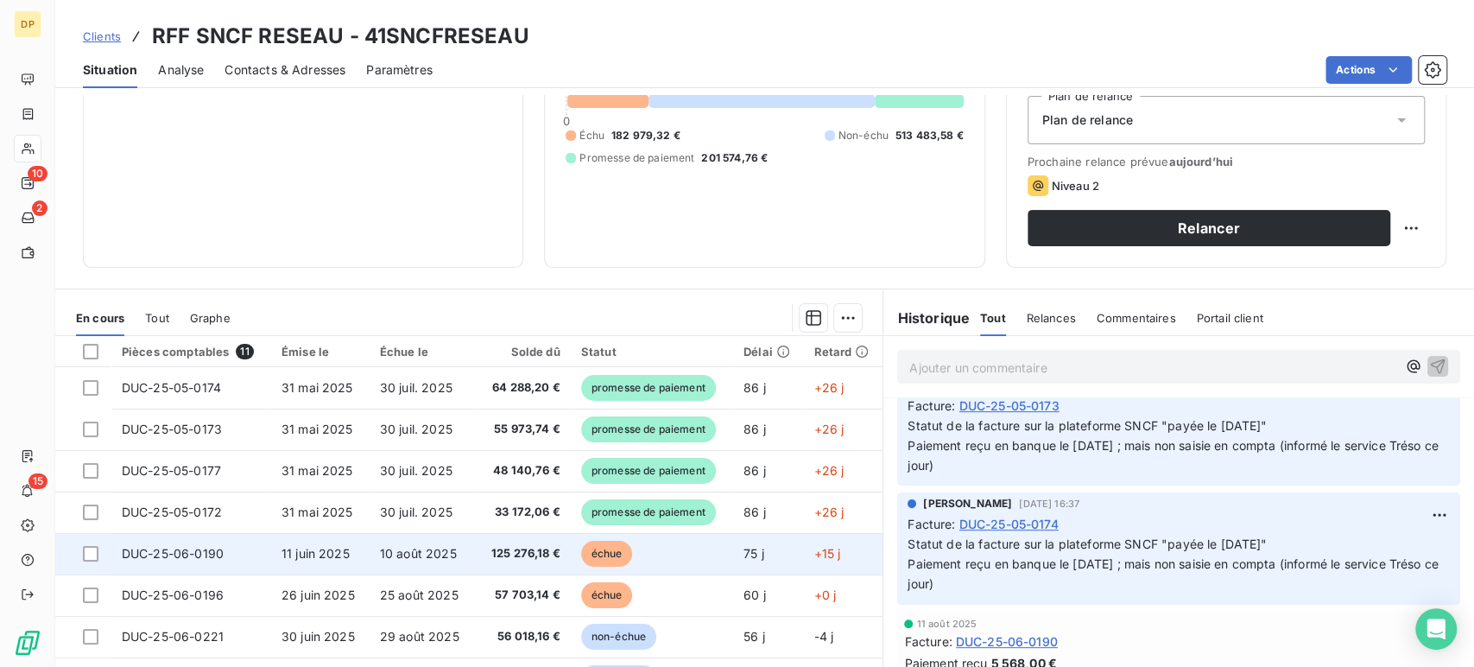
click at [256, 551] on td "DUC-25-06-0190" at bounding box center [191, 553] width 160 height 41
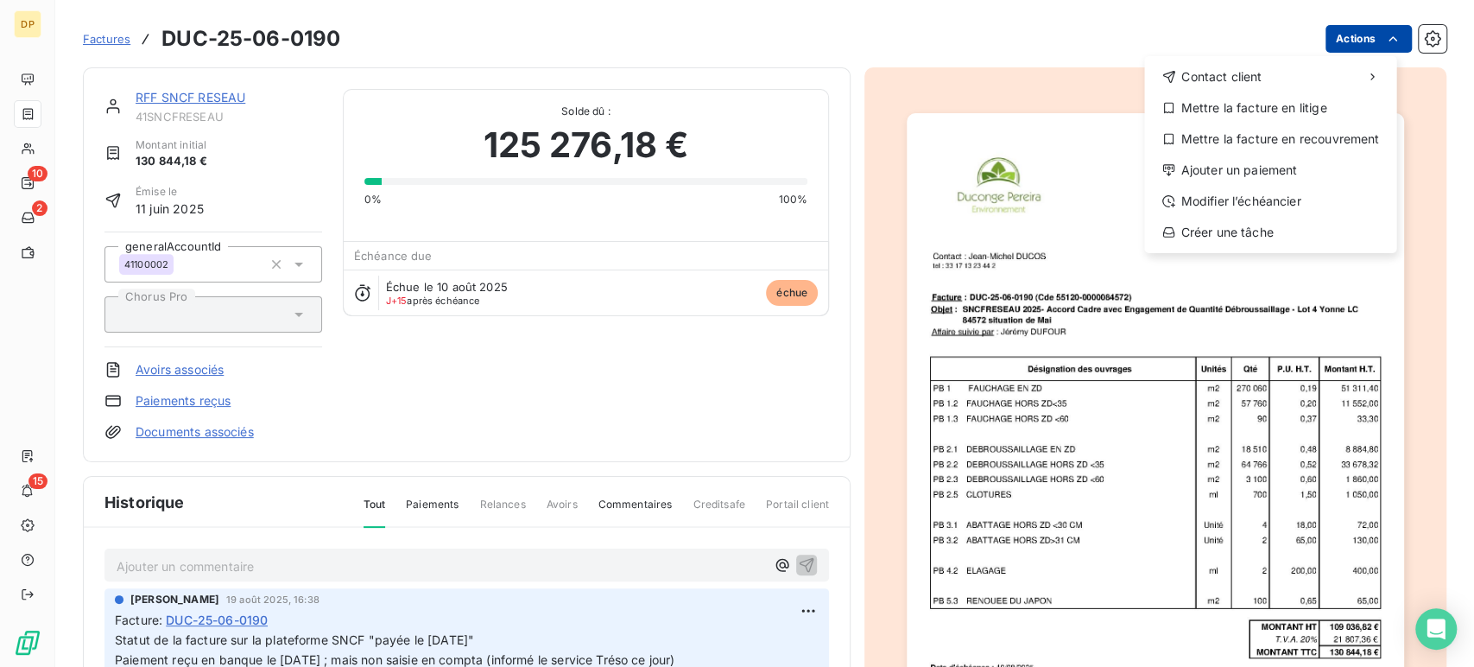
click at [1351, 35] on html "DP 10 2 15 Factures DUC-25-06-0190 Actions Contact client Mettre la facture en …" at bounding box center [737, 333] width 1474 height 667
click at [1299, 180] on div "Ajouter un paiement" at bounding box center [1270, 170] width 238 height 28
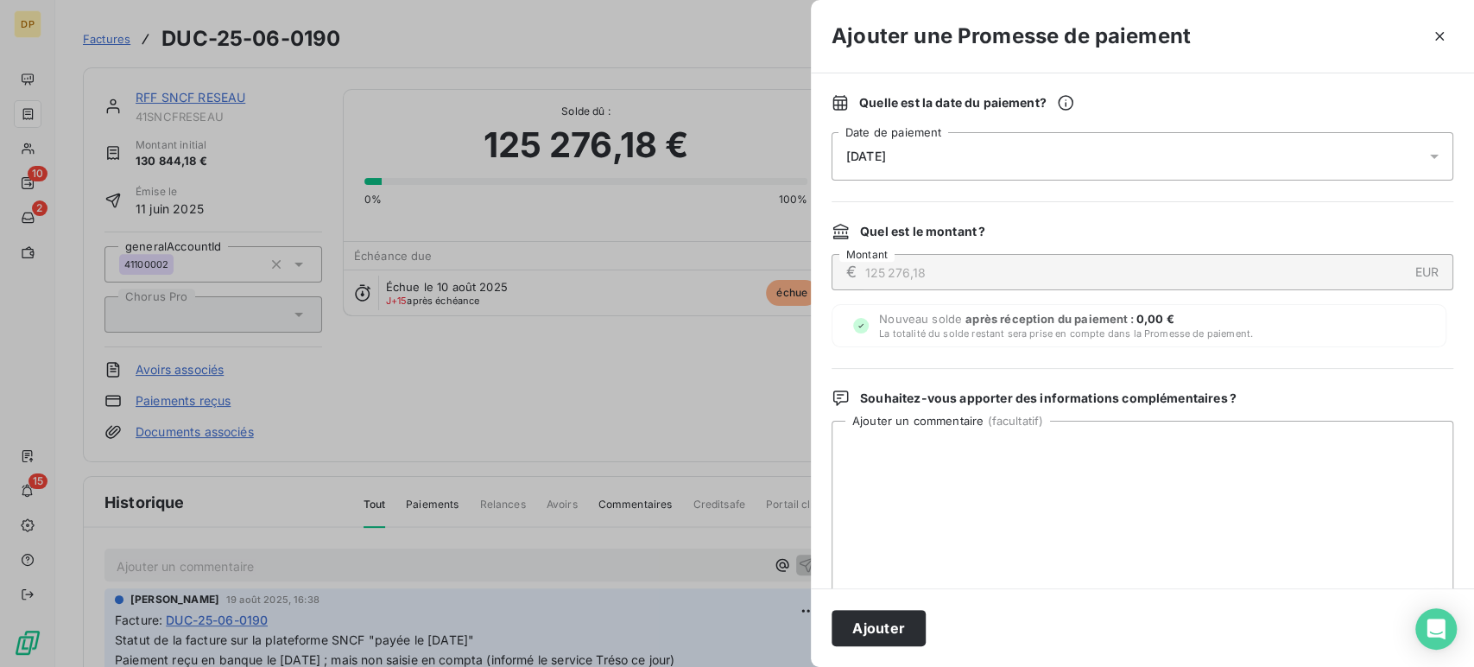
click at [990, 143] on div "[DATE]" at bounding box center [1143, 156] width 622 height 48
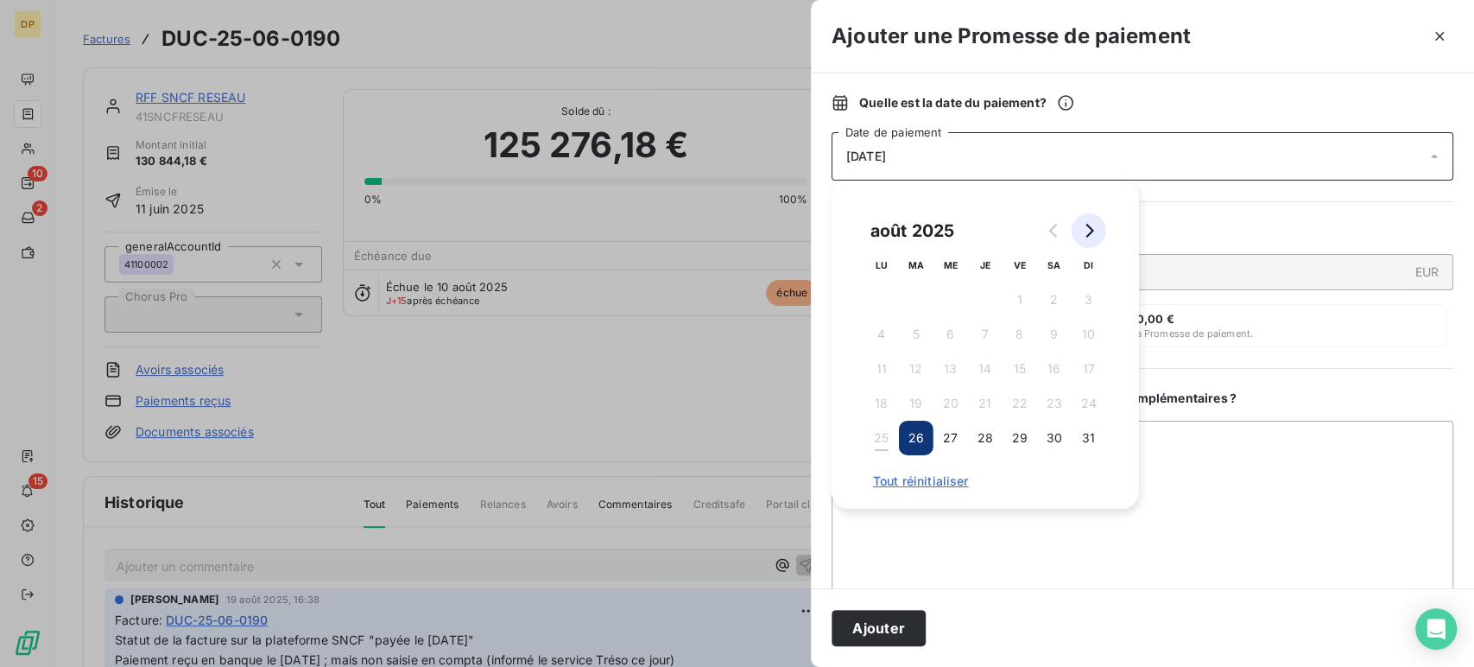
click at [1104, 228] on button "Go to next month" at bounding box center [1089, 230] width 35 height 35
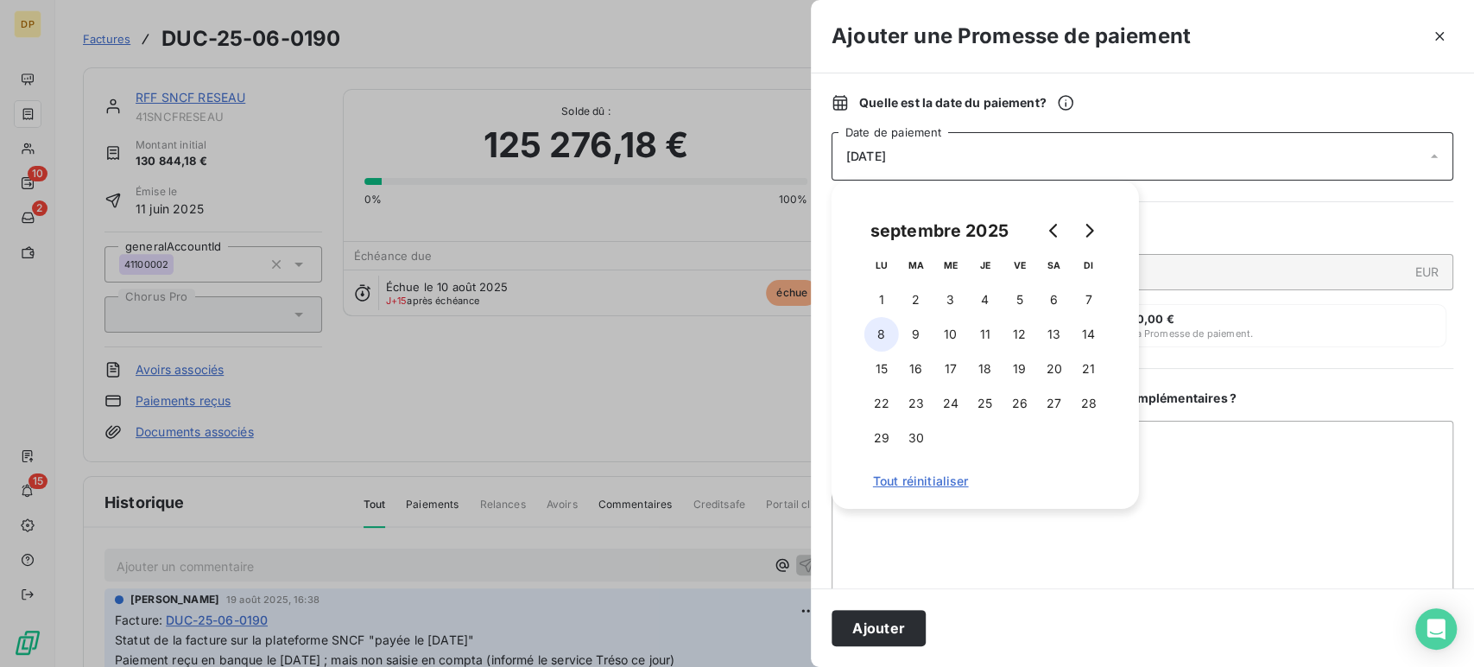
click at [870, 329] on button "8" at bounding box center [881, 334] width 35 height 35
click at [889, 632] on button "Ajouter" at bounding box center [879, 628] width 94 height 36
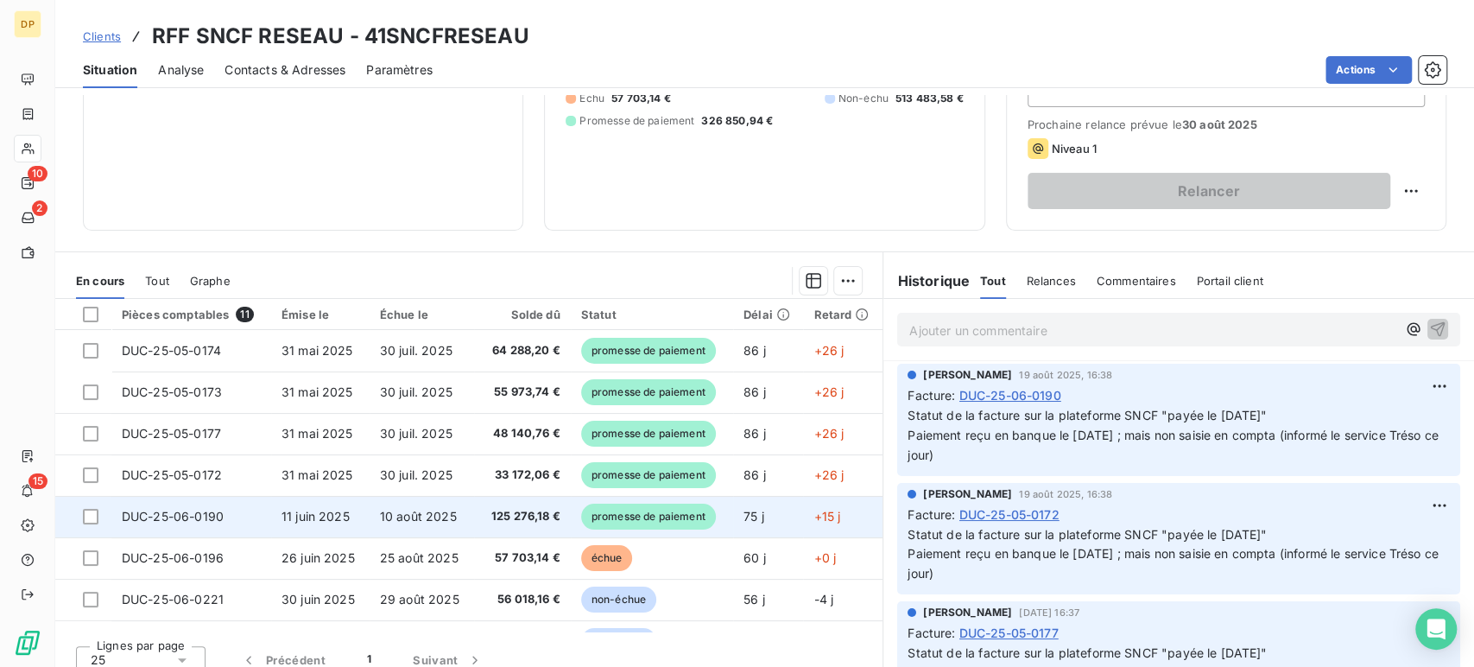
scroll to position [244, 0]
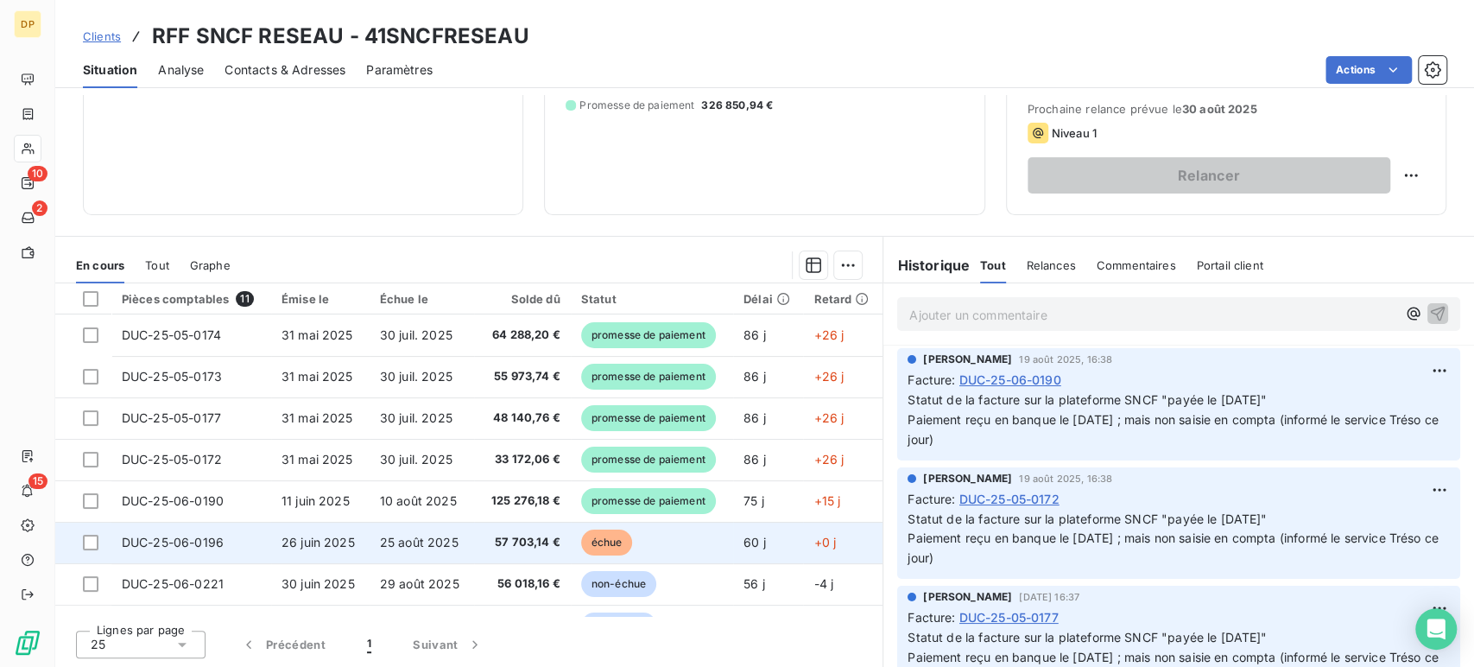
click at [484, 547] on span "57 703,14 €" at bounding box center [522, 542] width 76 height 17
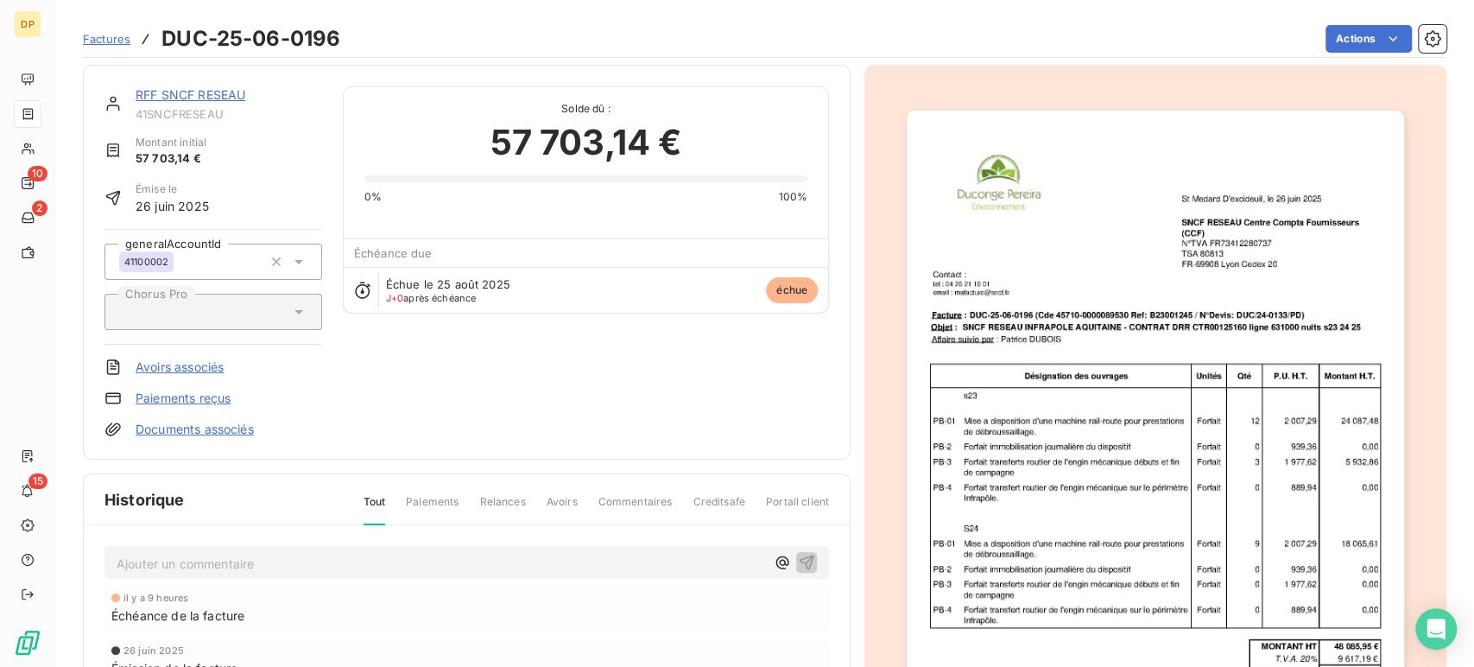
scroll to position [2, 0]
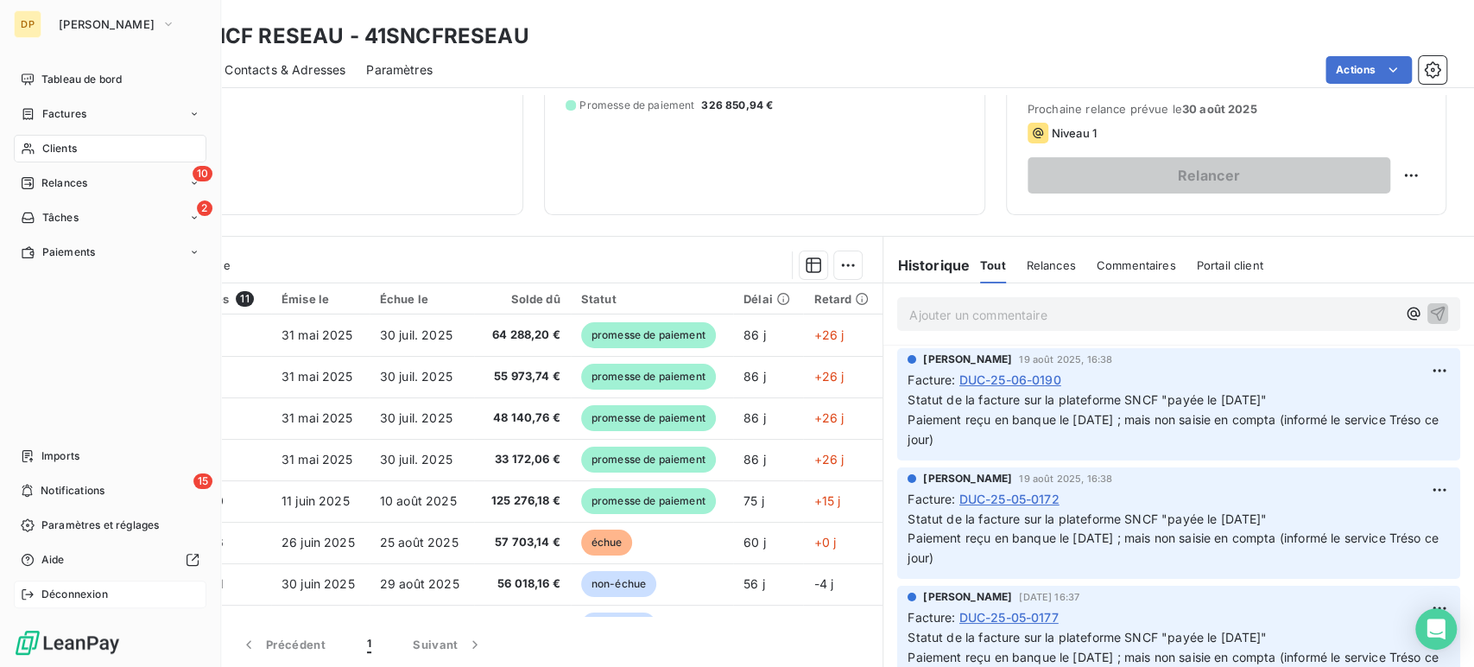
click at [50, 586] on span "Déconnexion" at bounding box center [74, 594] width 66 height 16
